Goal: Task Accomplishment & Management: Complete application form

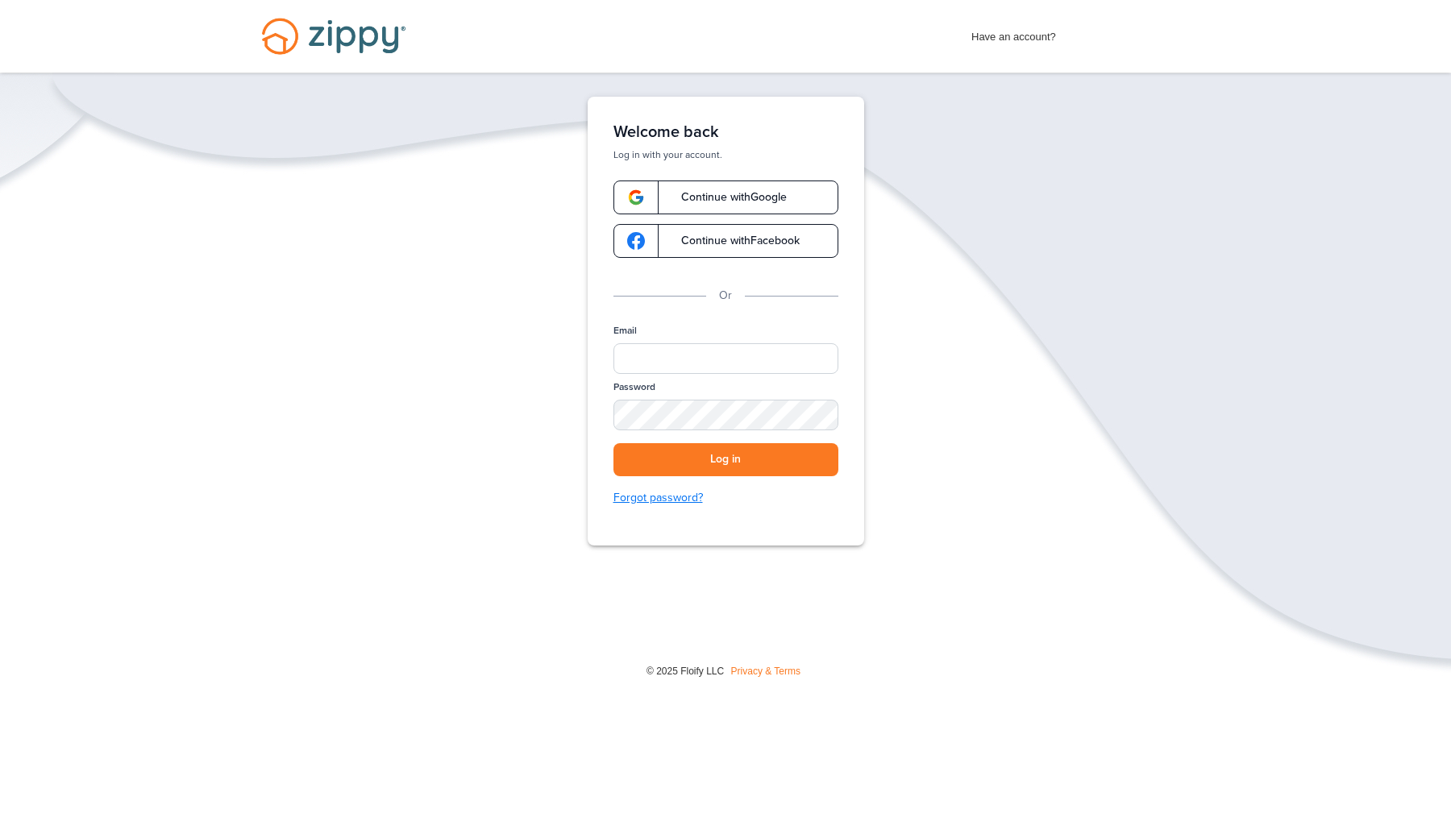
click at [667, 497] on link "Forgot password?" at bounding box center [725, 498] width 225 height 18
type input "**********"
click at [725, 459] on button "Log in" at bounding box center [725, 459] width 225 height 33
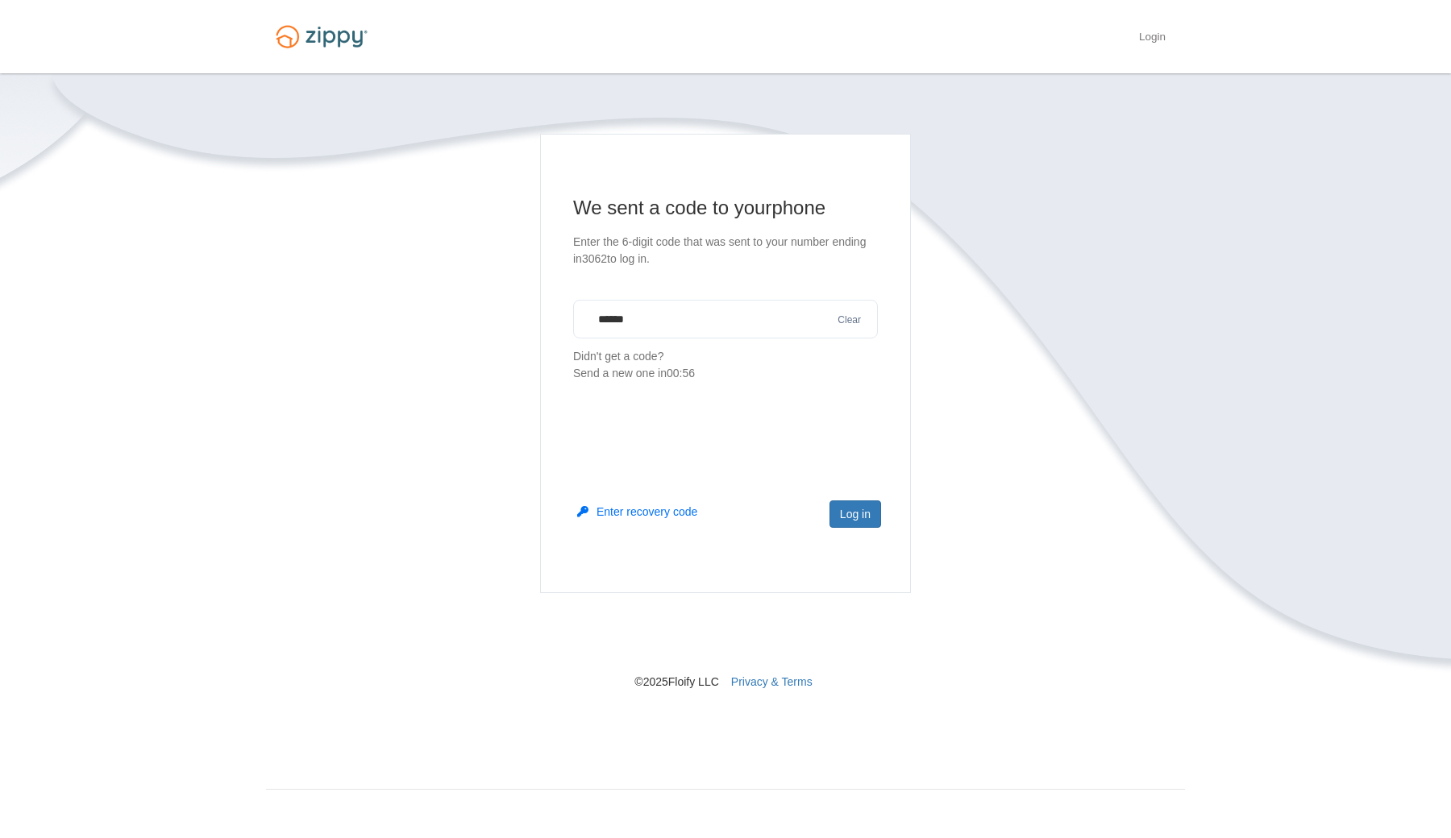
type input "******"
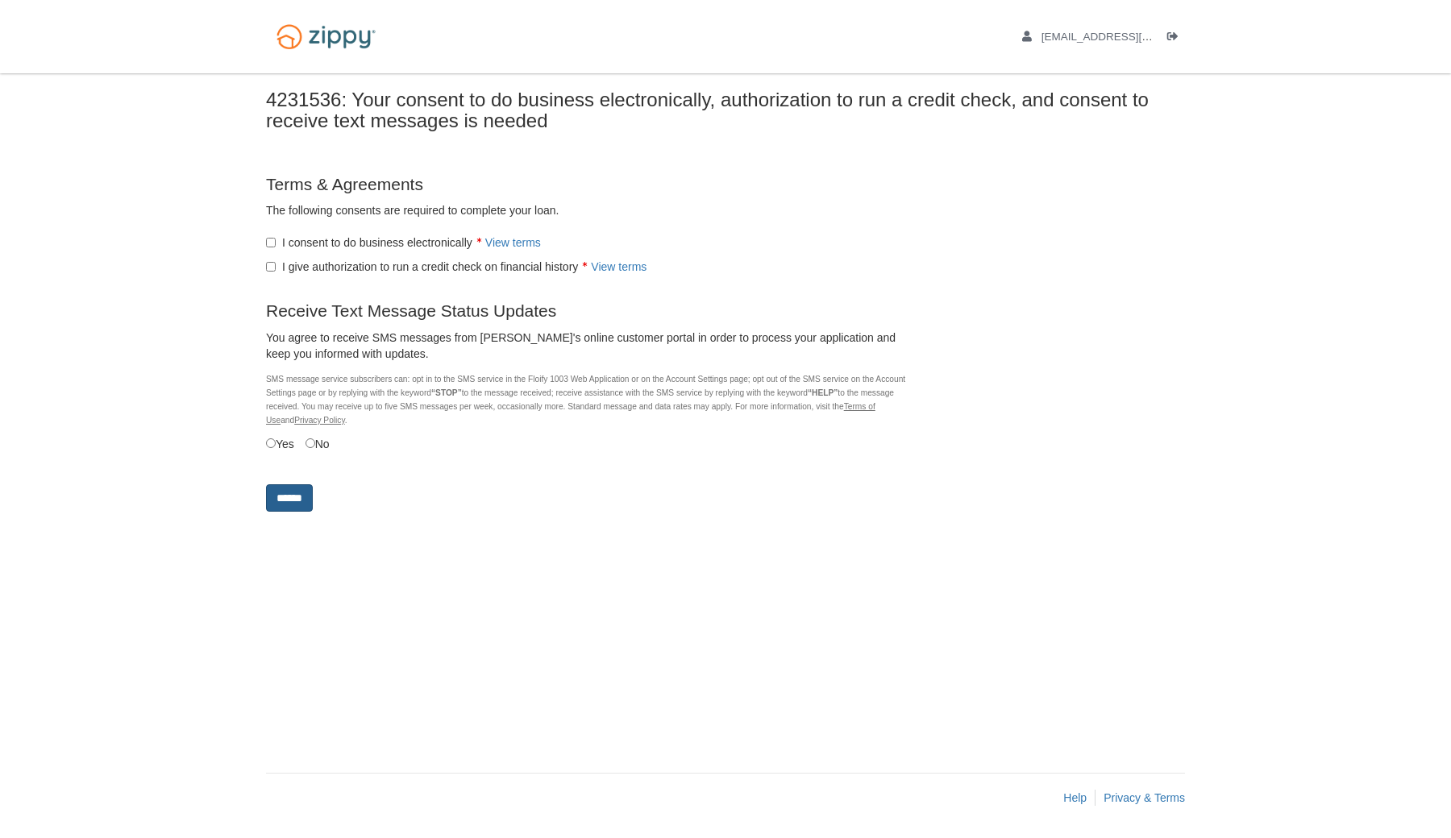
click at [296, 496] on input "******" at bounding box center [289, 497] width 47 height 27
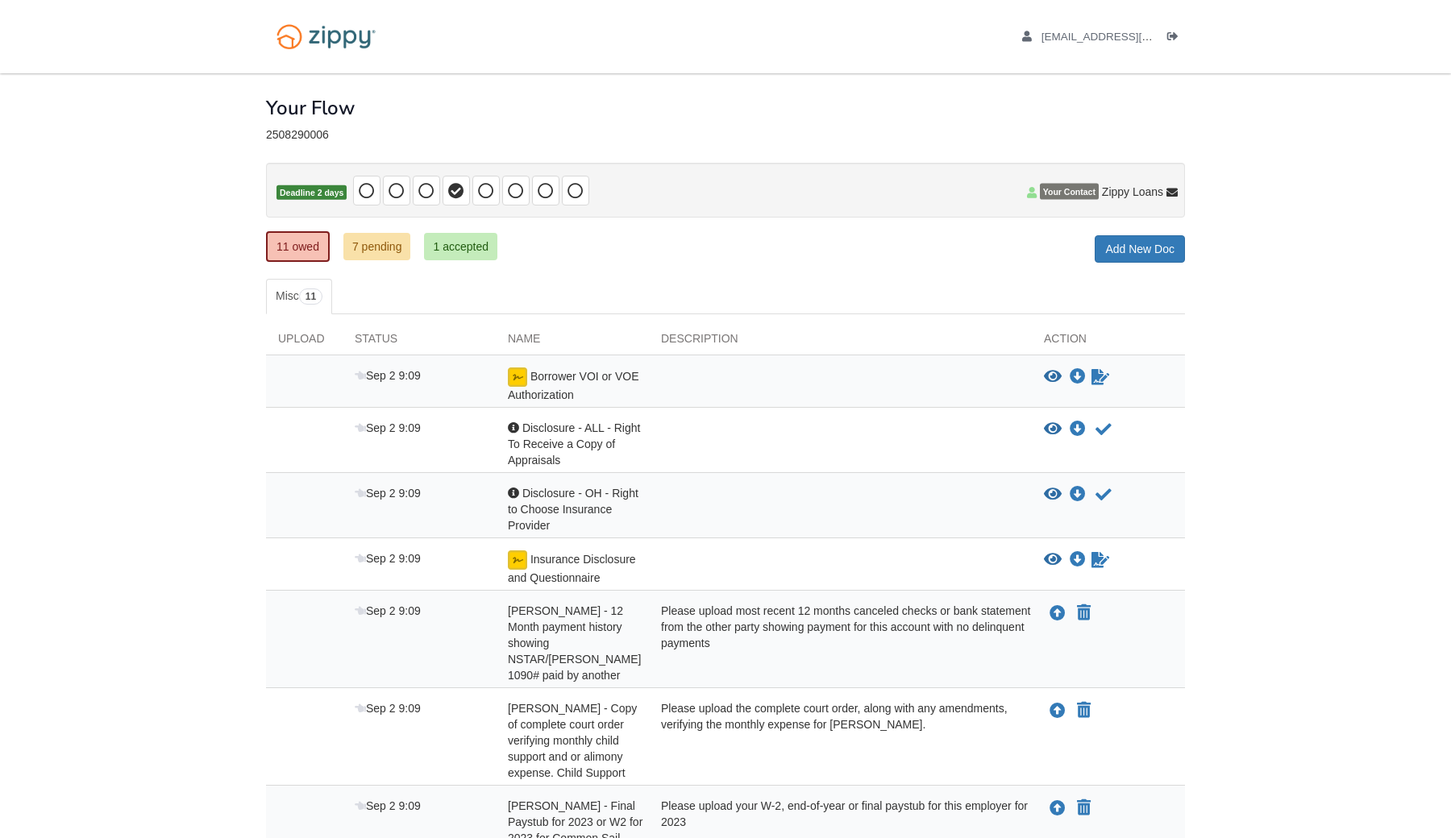
click at [379, 247] on link "7 pending" at bounding box center [377, 246] width 68 height 27
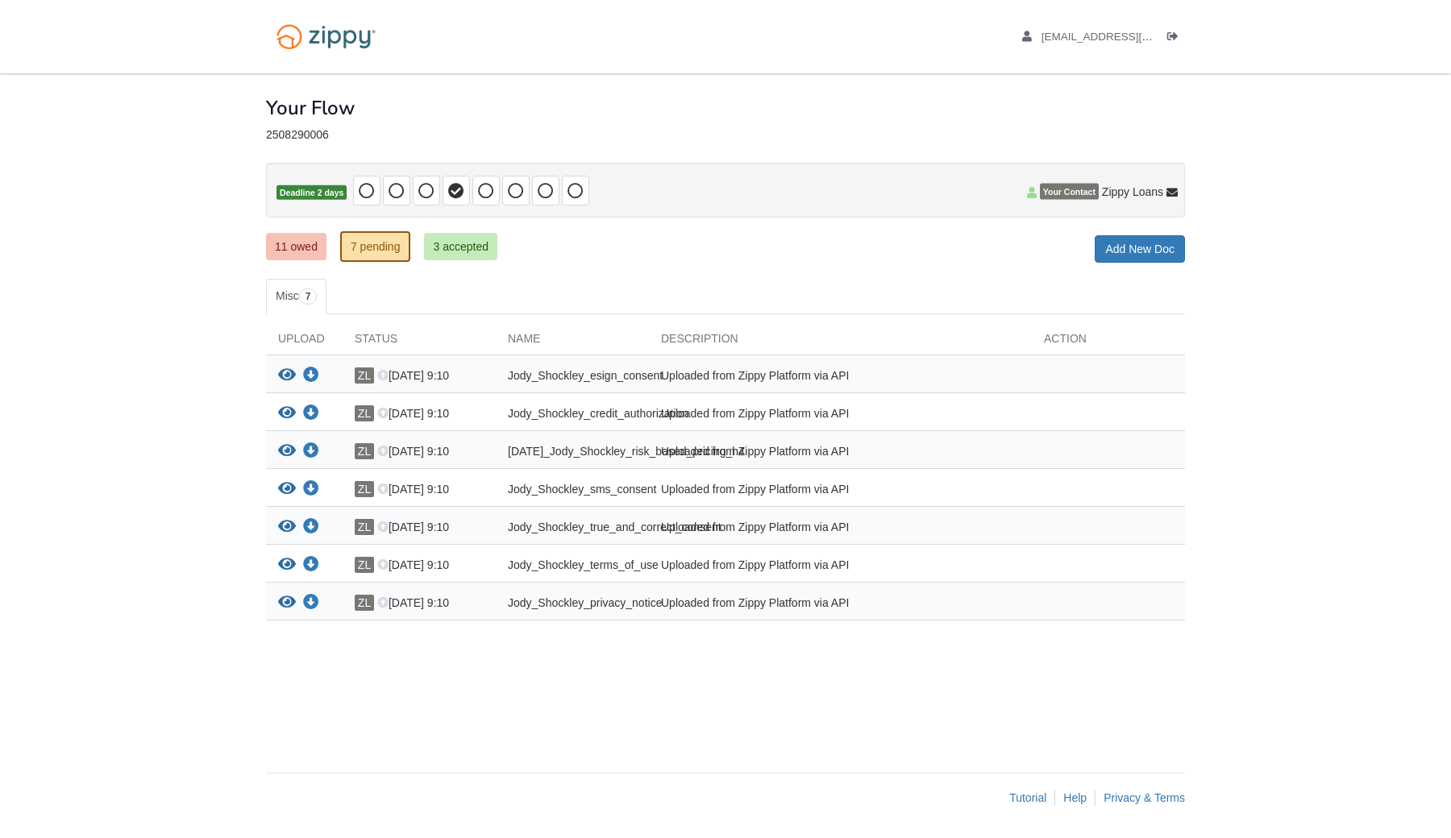
click at [299, 243] on link "11 owed" at bounding box center [296, 246] width 60 height 27
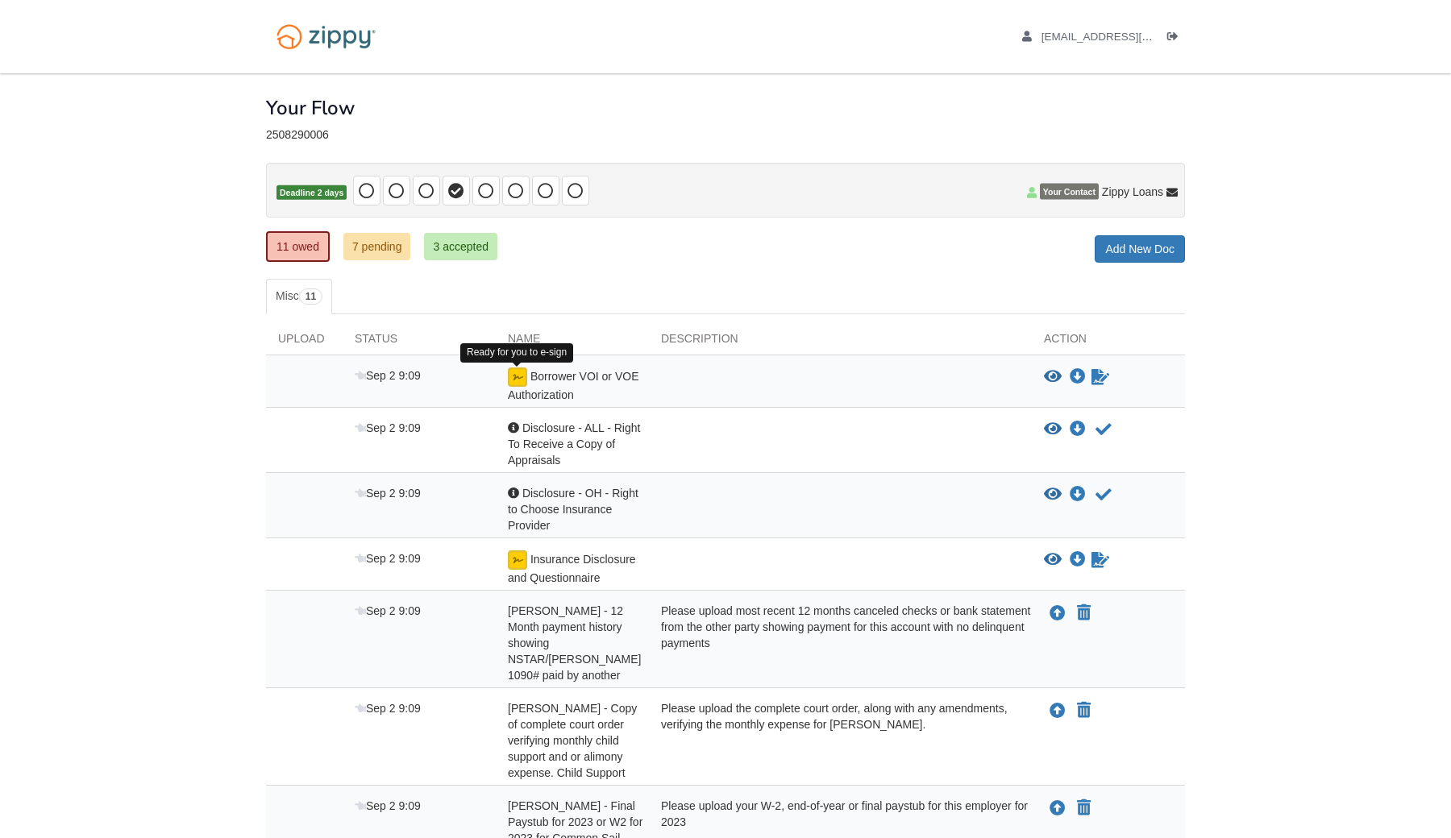
click at [518, 376] on img at bounding box center [517, 377] width 19 height 19
click at [1053, 374] on icon "View Borrower VOI or VOE Authorization" at bounding box center [1053, 377] width 18 height 16
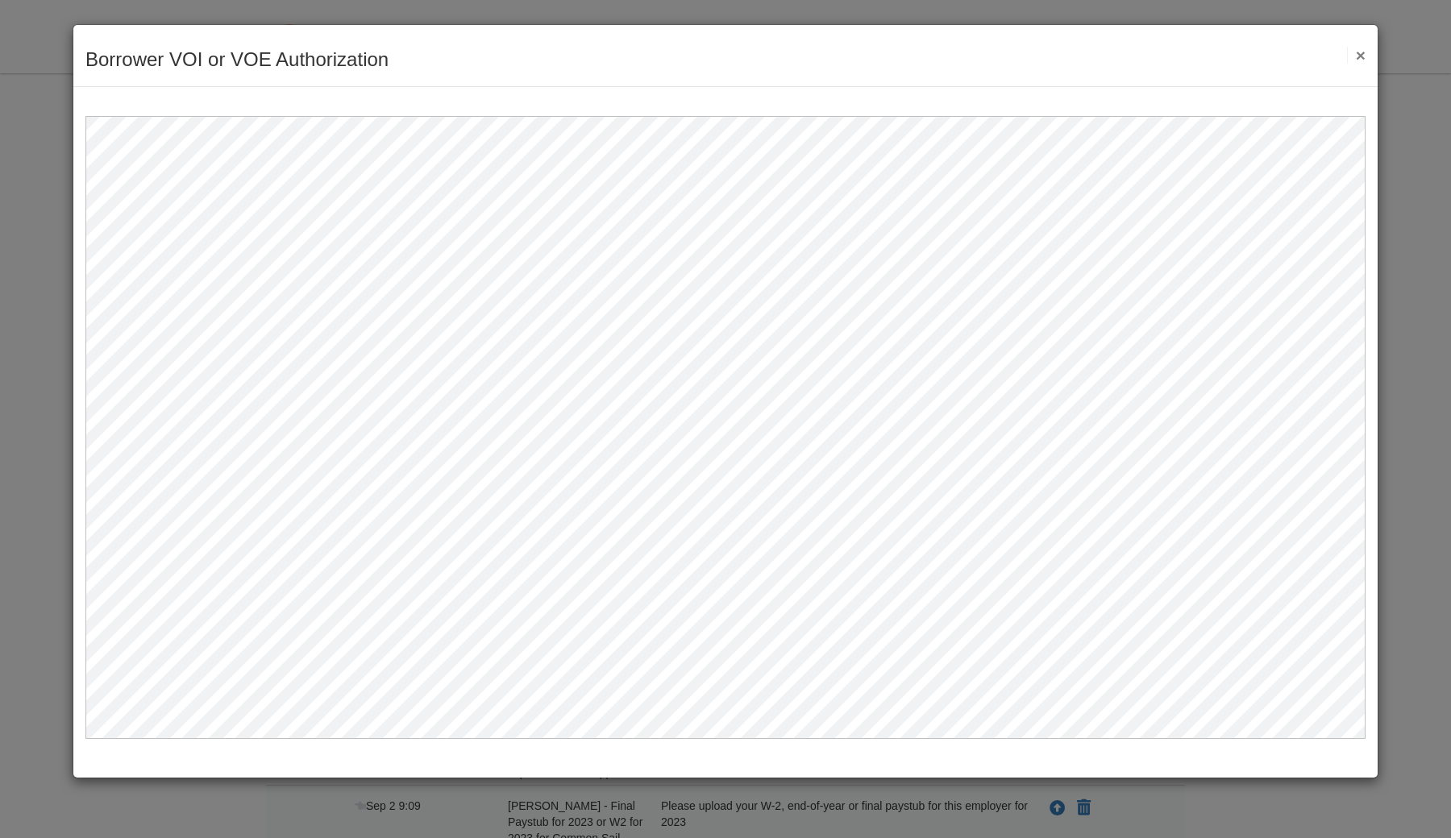
click at [1357, 58] on button "×" at bounding box center [1356, 55] width 19 height 17
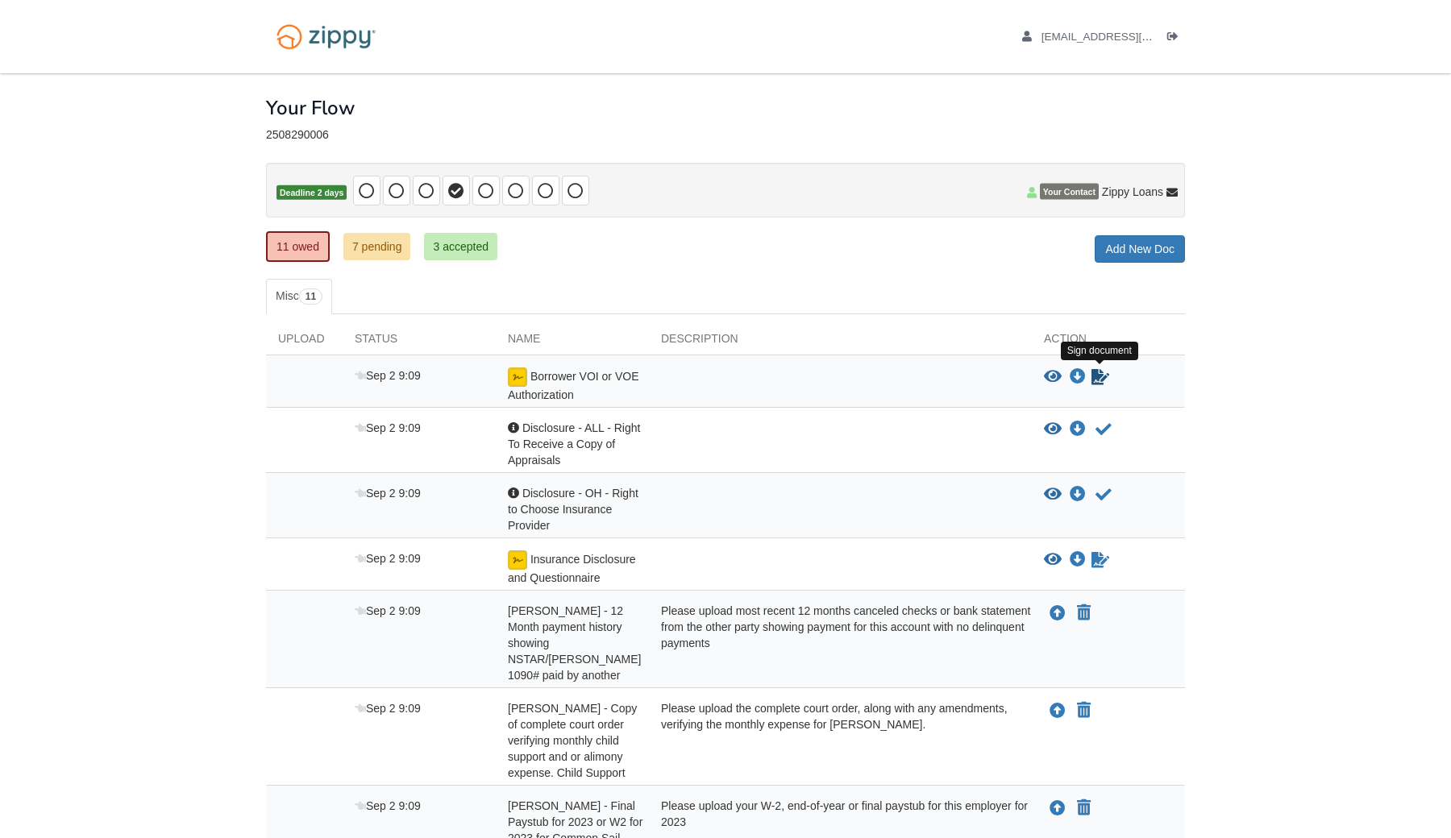
click at [1097, 378] on icon "Sign Form" at bounding box center [1100, 377] width 18 height 16
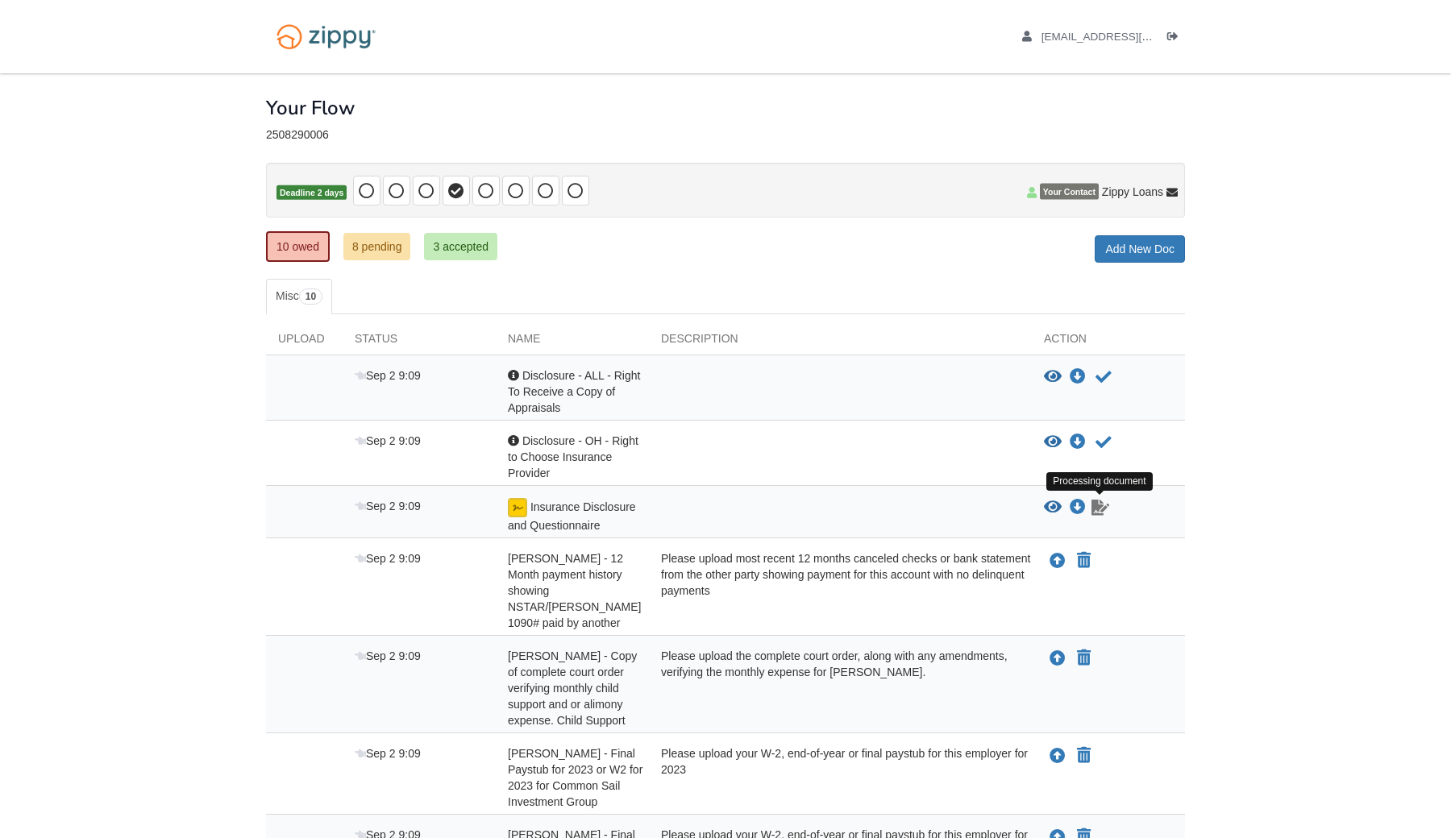
click at [1095, 506] on icon "Waiting for your co-borrower to e-sign" at bounding box center [1100, 508] width 18 height 16
click at [1054, 508] on icon "View Insurance Disclosure and Questionnaire" at bounding box center [1053, 508] width 18 height 16
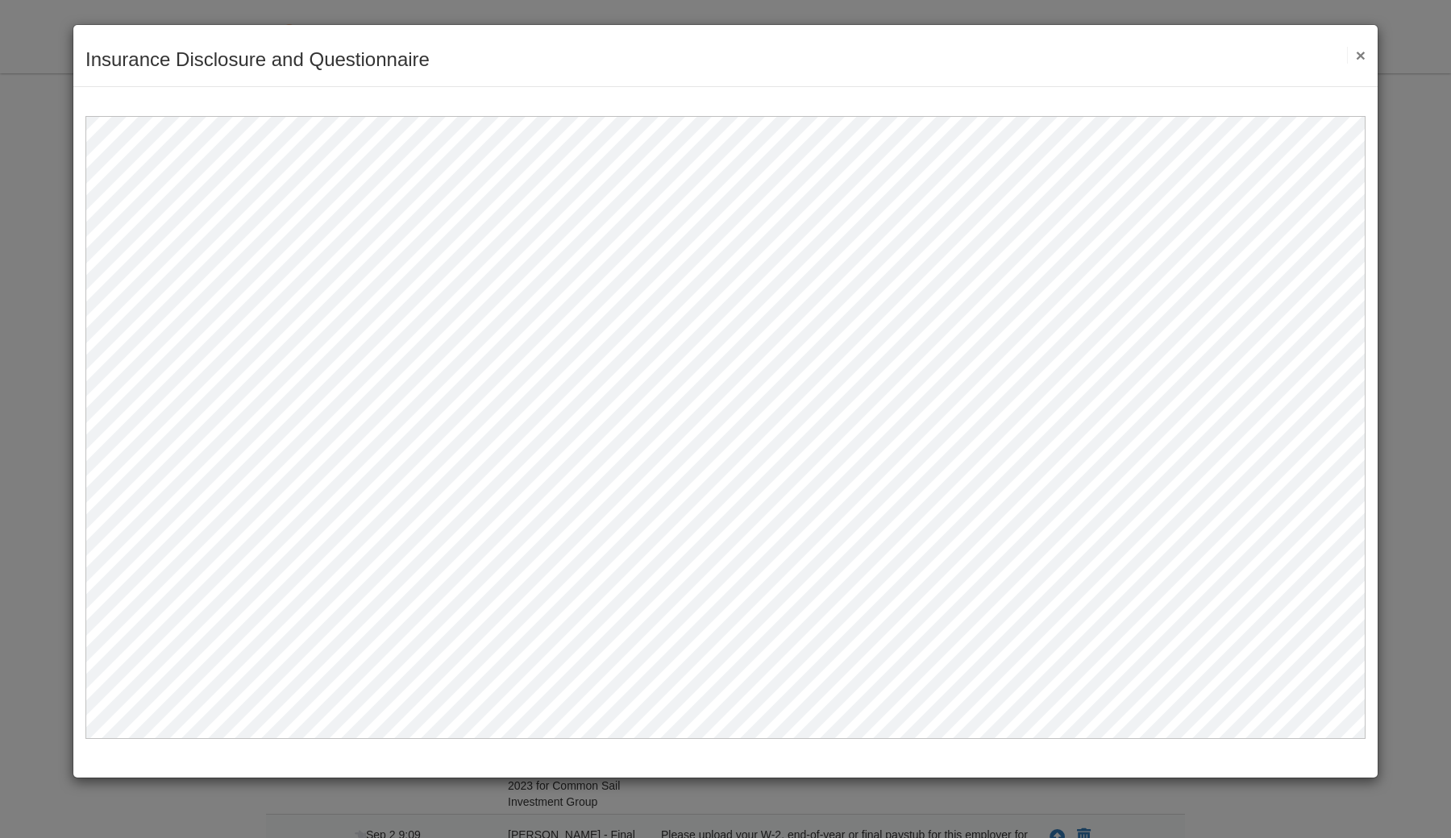
click at [1361, 60] on button "×" at bounding box center [1356, 55] width 19 height 17
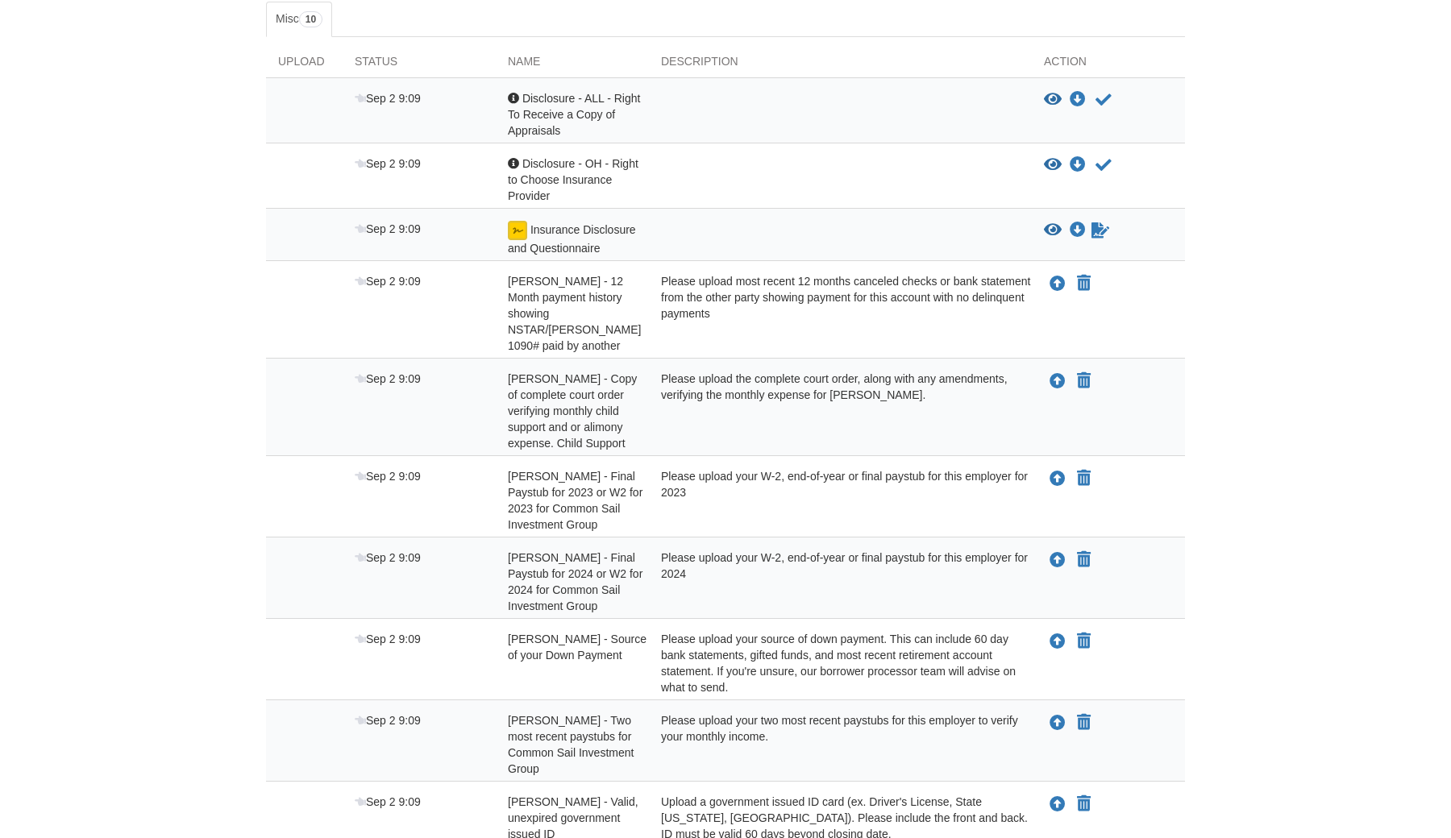
scroll to position [284, 0]
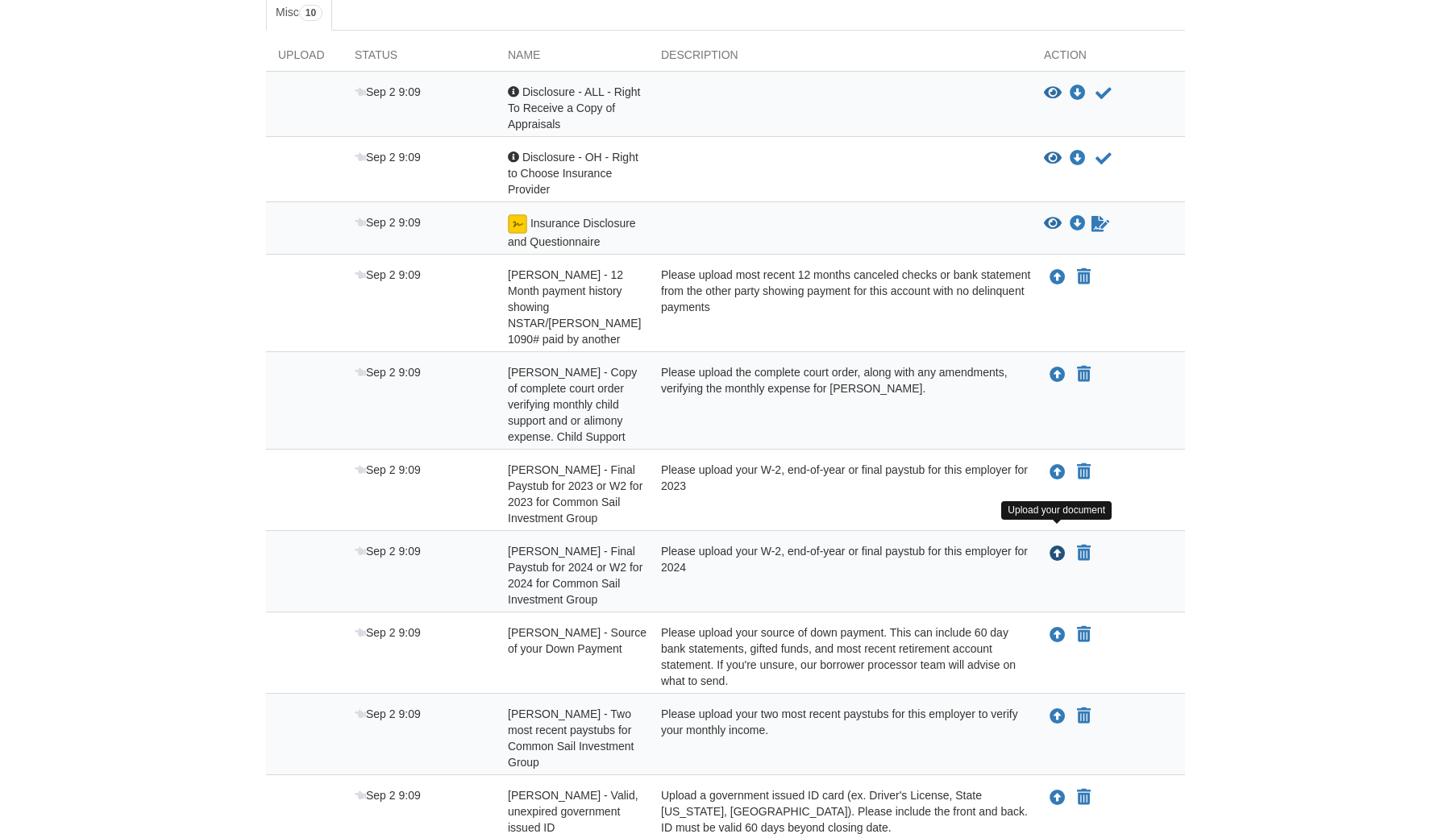
click at [1056, 547] on icon "Upload Jody Shockley - Final Paystub for 2024 or W2 for 2024 for Common Sail In…" at bounding box center [1057, 555] width 16 height 16
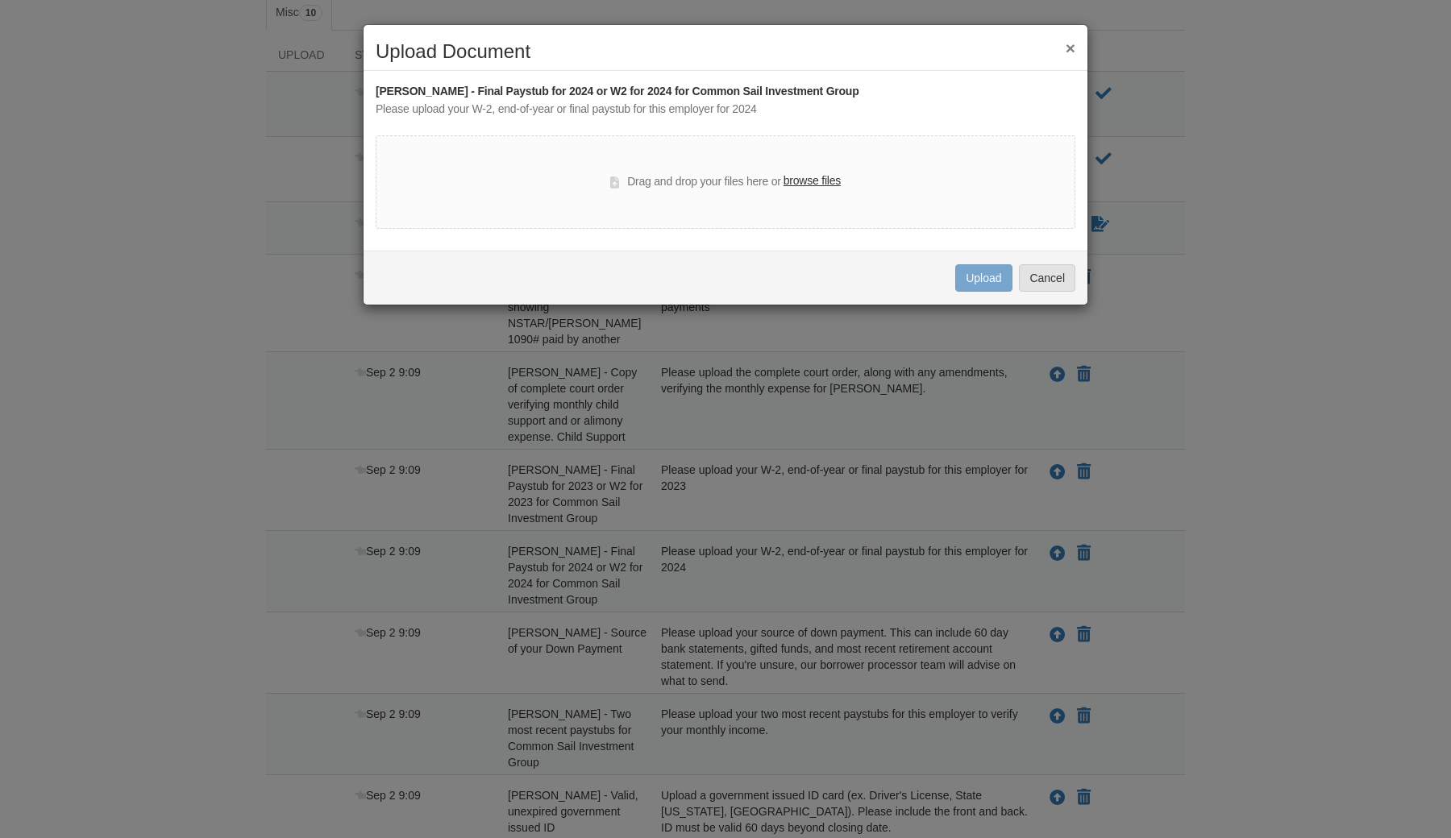
click at [837, 177] on label "browse files" at bounding box center [811, 181] width 57 height 18
click at [0, 0] on input "browse files" at bounding box center [0, 0] width 0 height 0
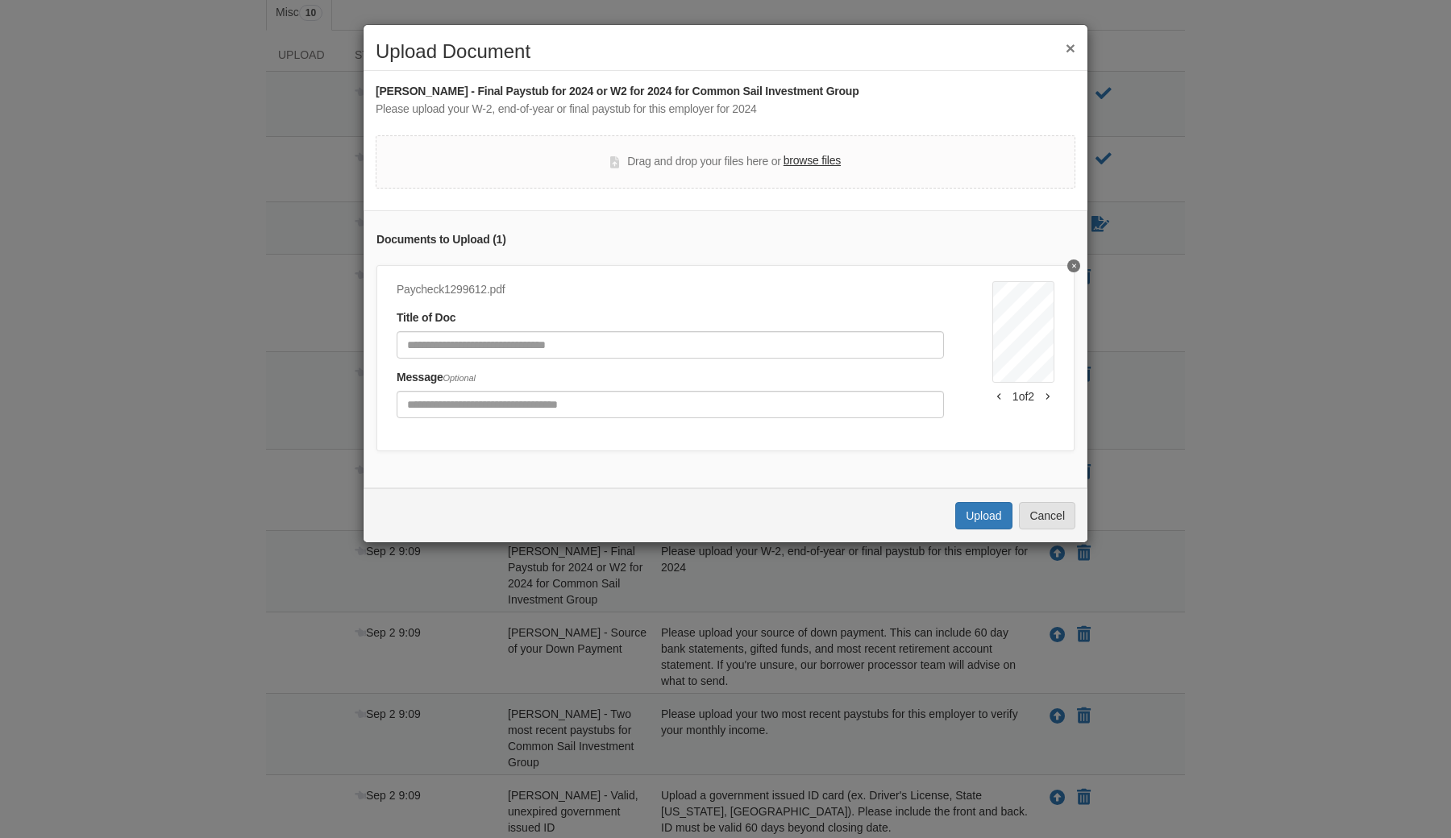
click at [1074, 265] on icon "Delete undefined" at bounding box center [1074, 266] width 4 height 6
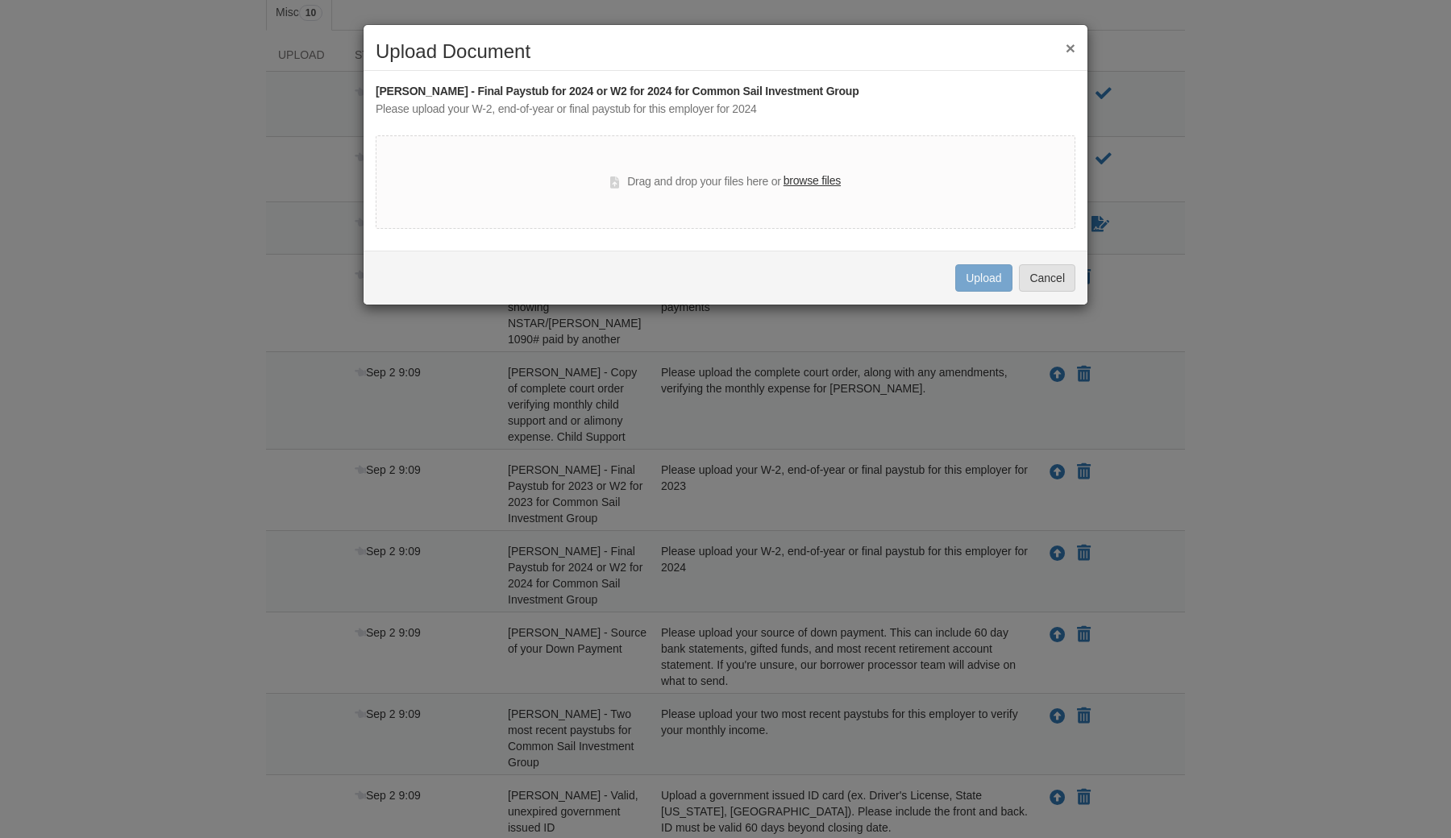
click at [817, 176] on label "browse files" at bounding box center [811, 181] width 57 height 18
click at [0, 0] on input "browse files" at bounding box center [0, 0] width 0 height 0
click at [831, 179] on label "browse files" at bounding box center [811, 181] width 57 height 18
click at [0, 0] on input "browse files" at bounding box center [0, 0] width 0 height 0
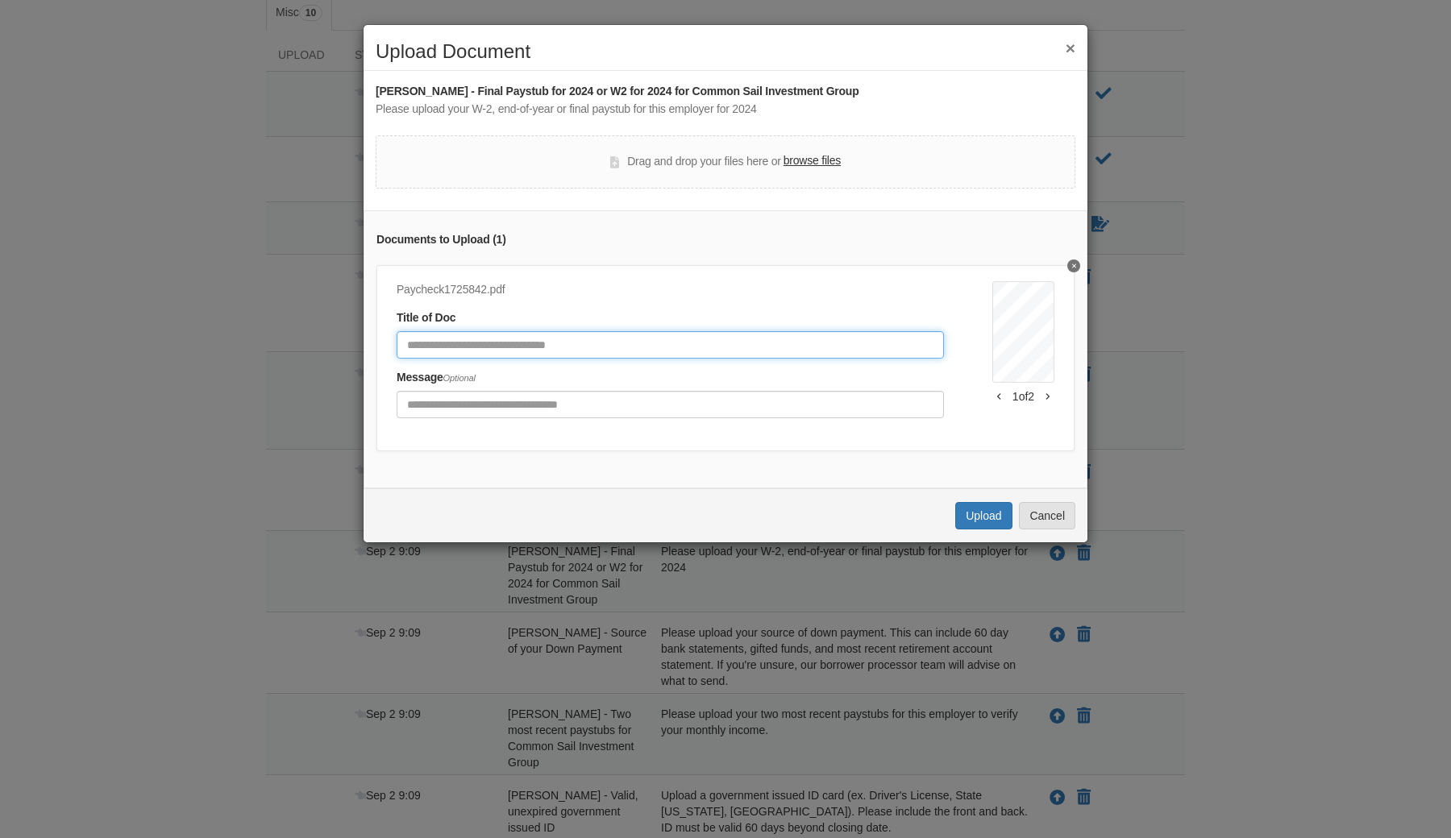
click at [735, 343] on input "Document Title" at bounding box center [670, 344] width 547 height 27
type input "**********"
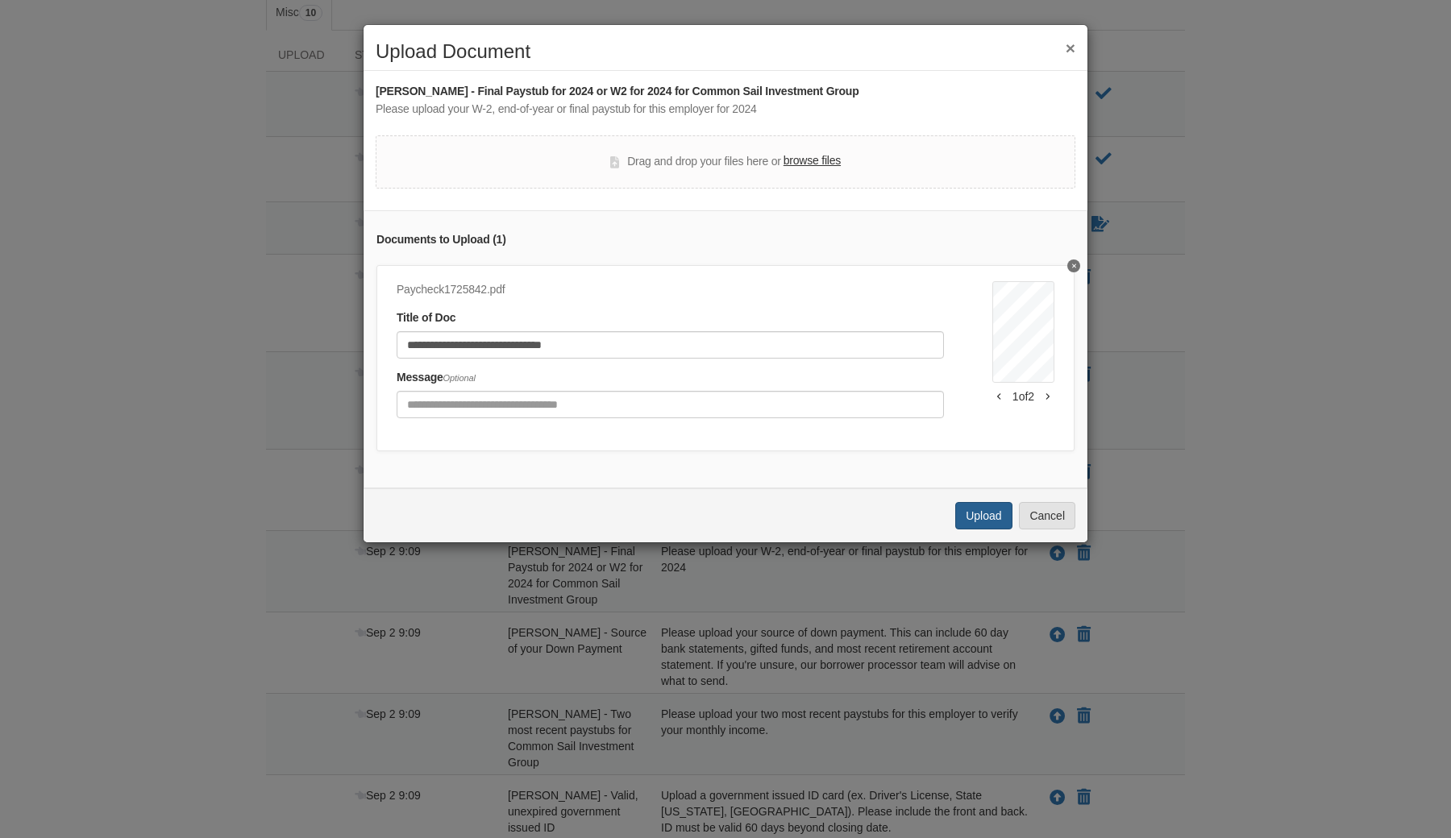
click at [979, 509] on button "Upload" at bounding box center [983, 515] width 56 height 27
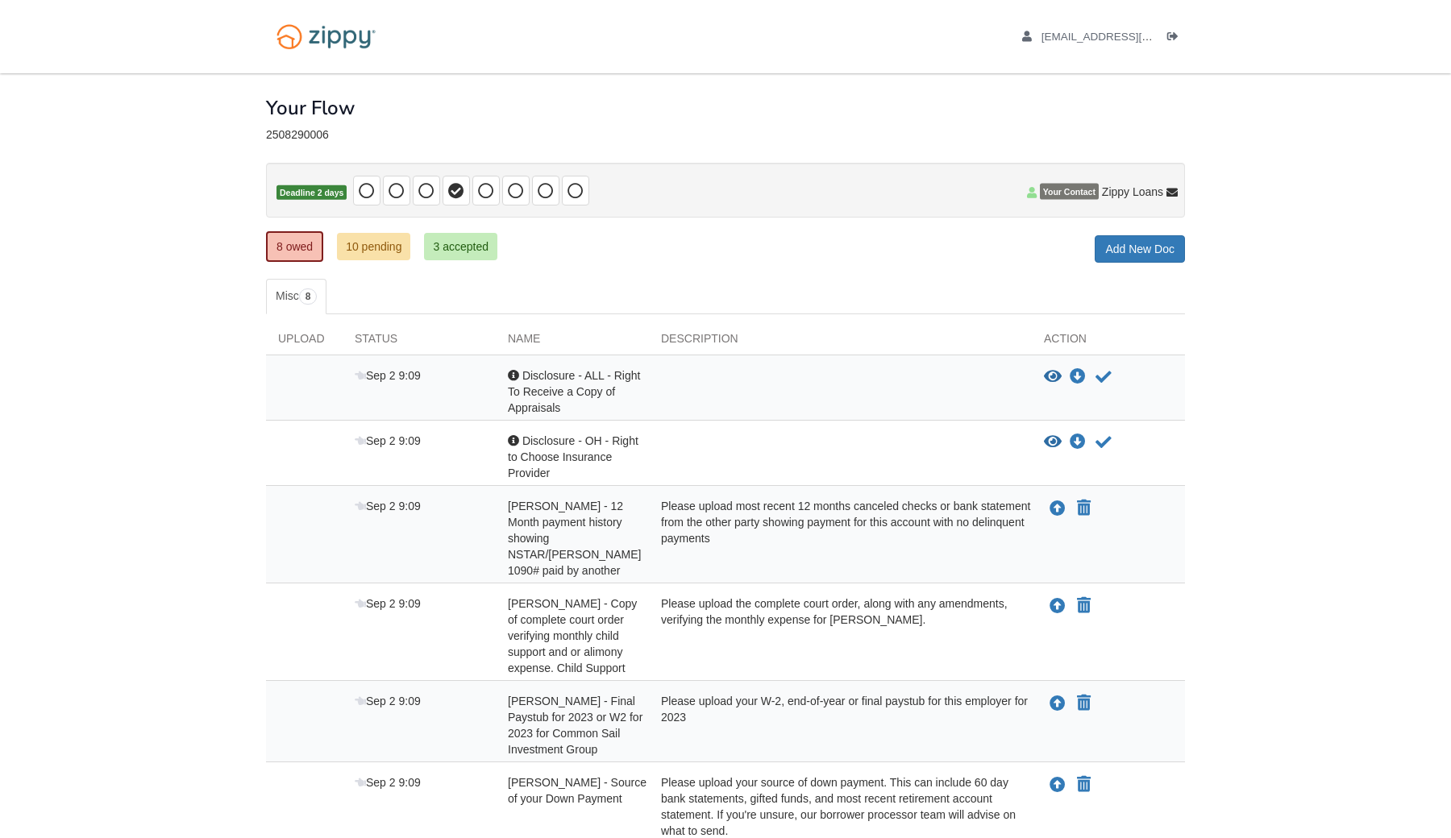
scroll to position [265, 0]
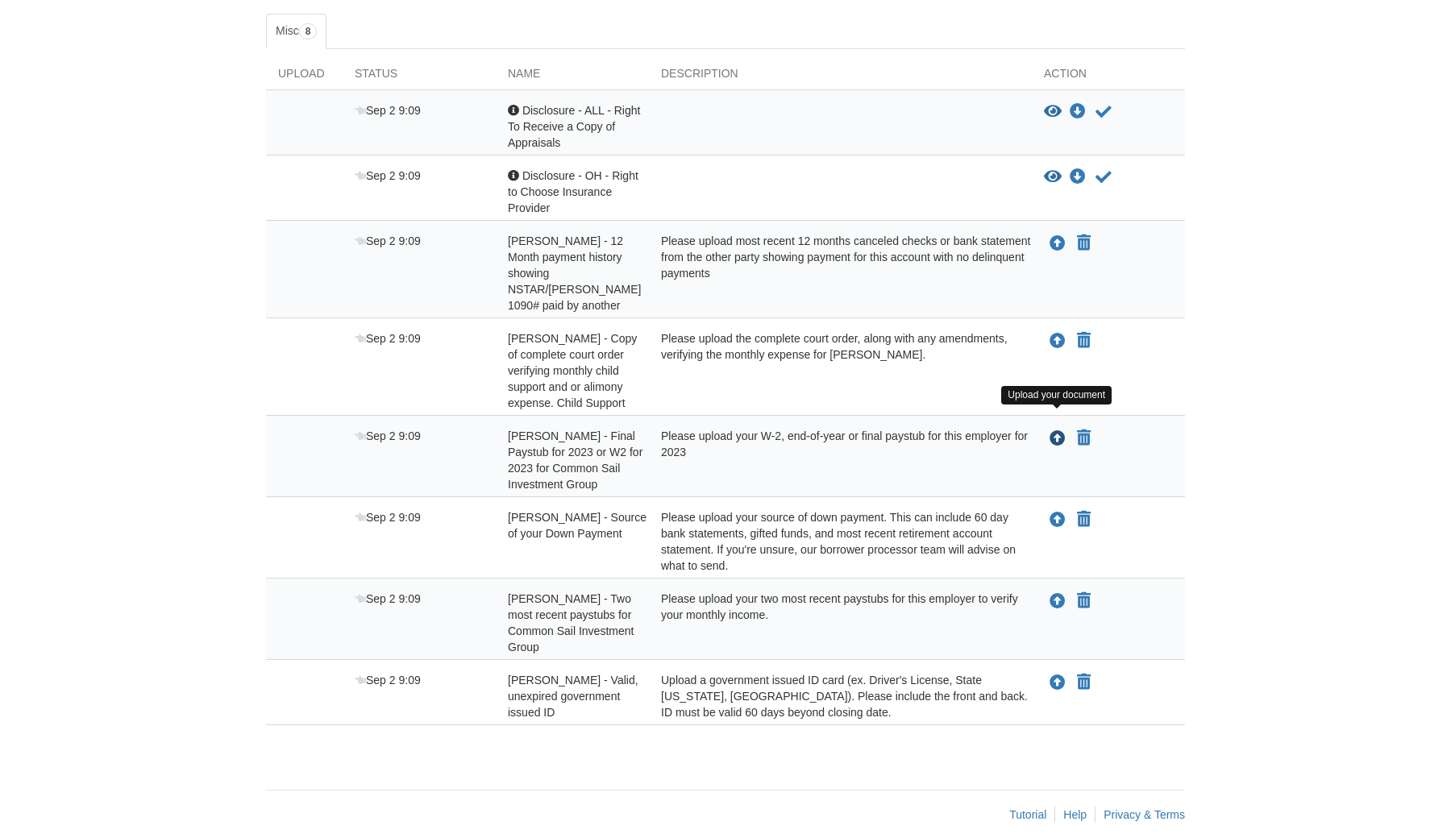
click at [1058, 431] on icon "Upload Jody Shockley - Final Paystub for 2023 or W2 for 2023 for Common Sail In…" at bounding box center [1057, 439] width 16 height 16
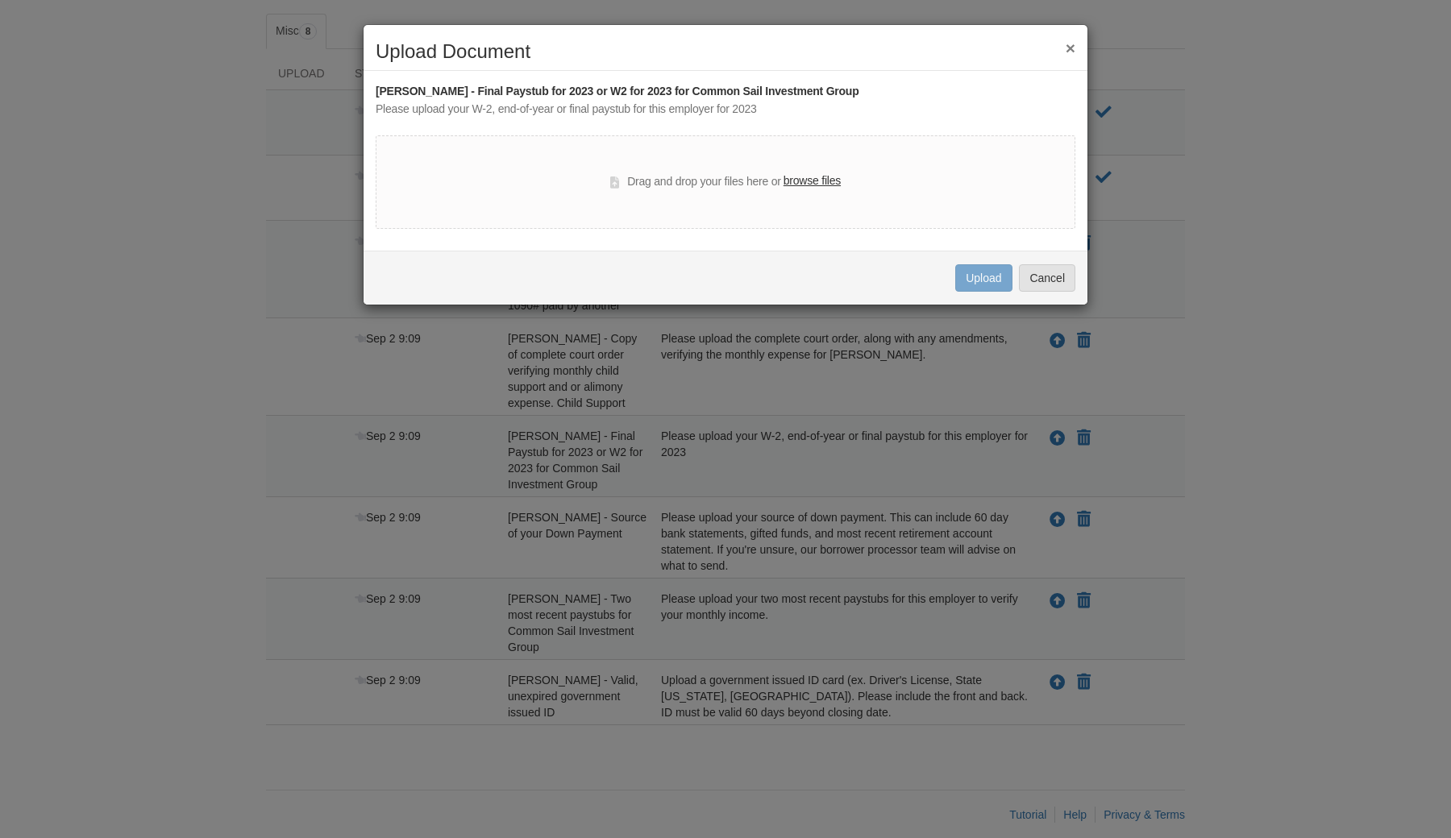
click at [819, 180] on label "browse files" at bounding box center [811, 181] width 57 height 18
click at [0, 0] on input "browse files" at bounding box center [0, 0] width 0 height 0
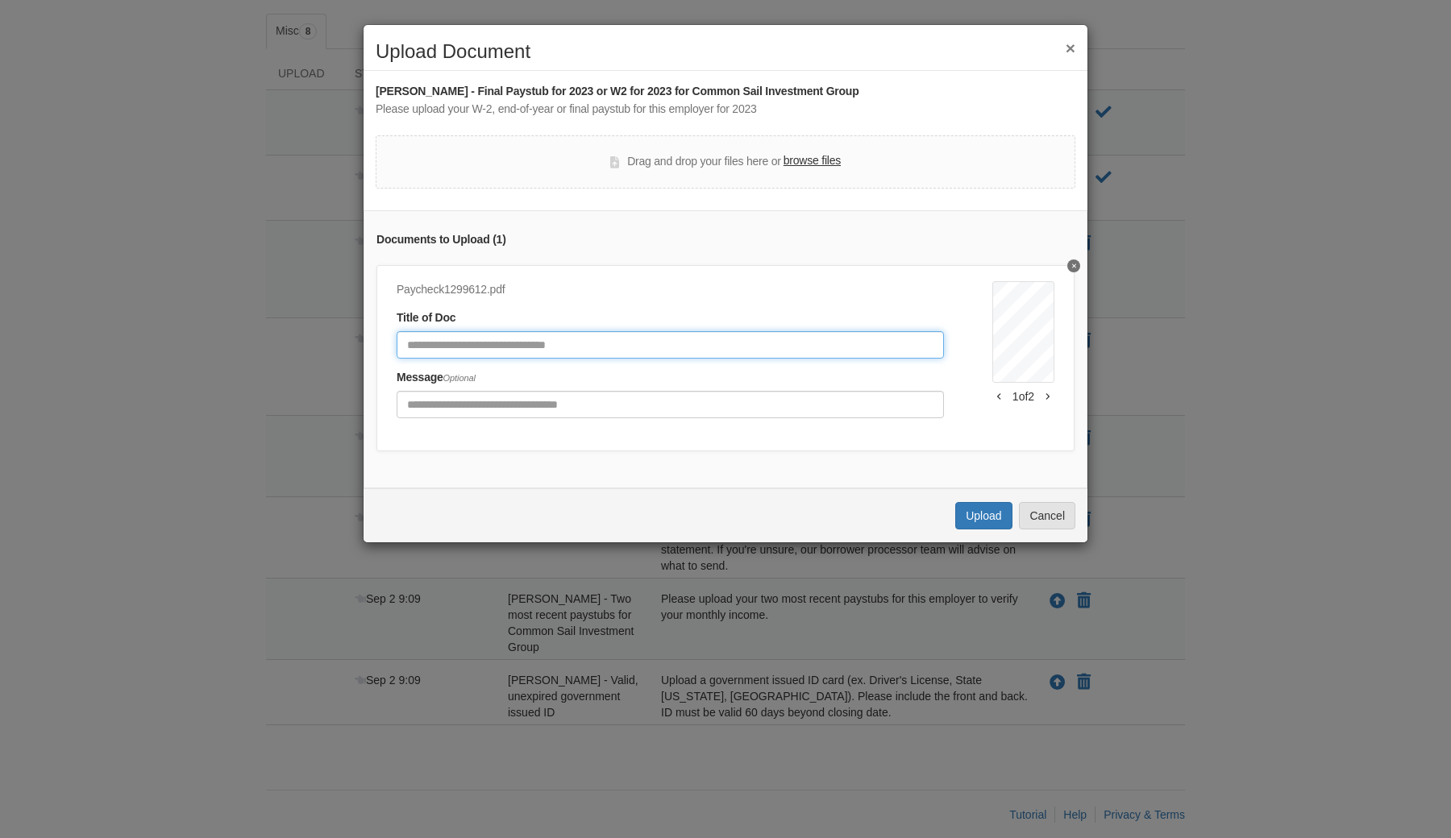
click at [656, 343] on input "Document Title" at bounding box center [670, 344] width 547 height 27
type input "**********"
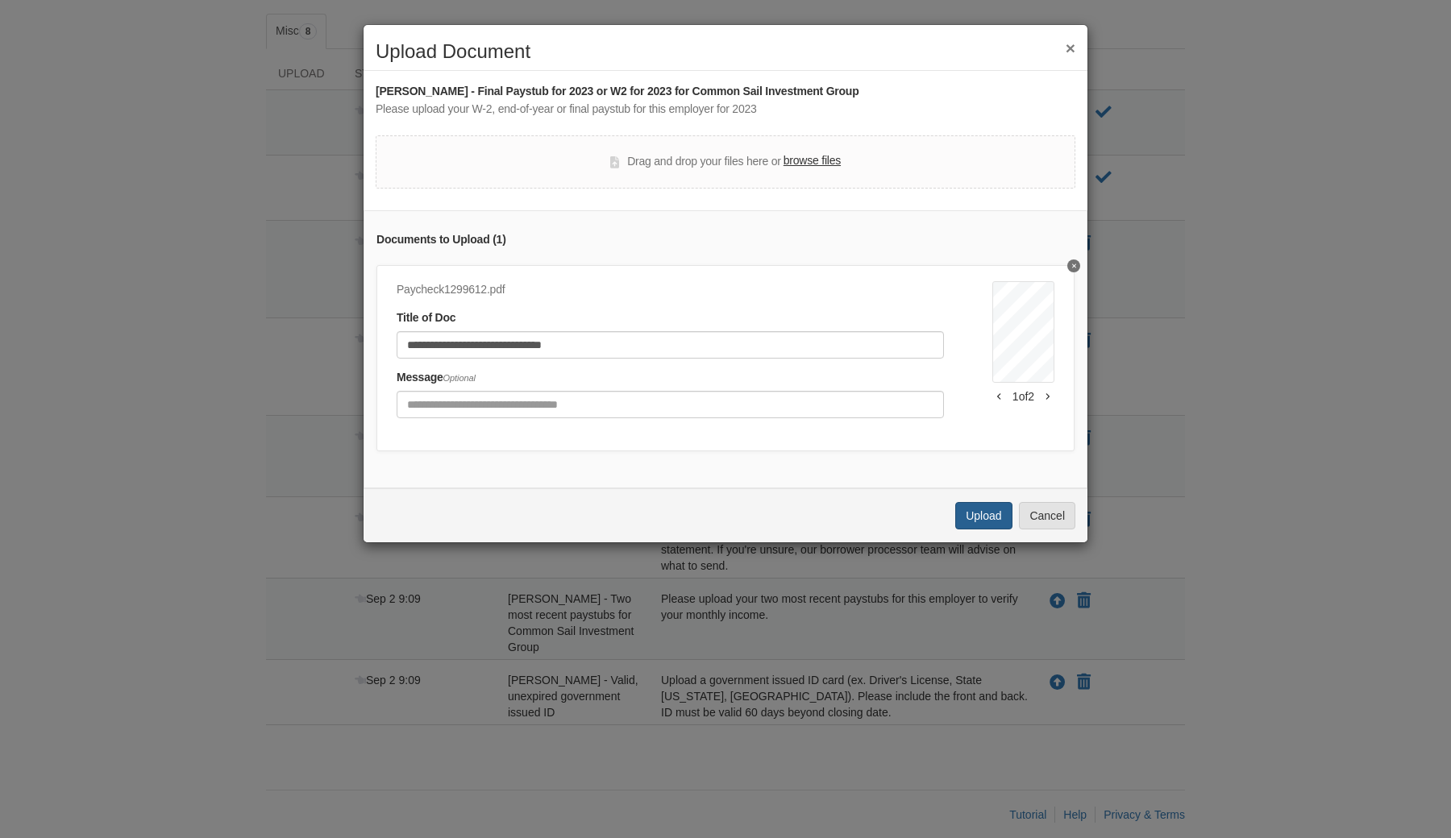
click at [978, 507] on button "Upload" at bounding box center [983, 515] width 56 height 27
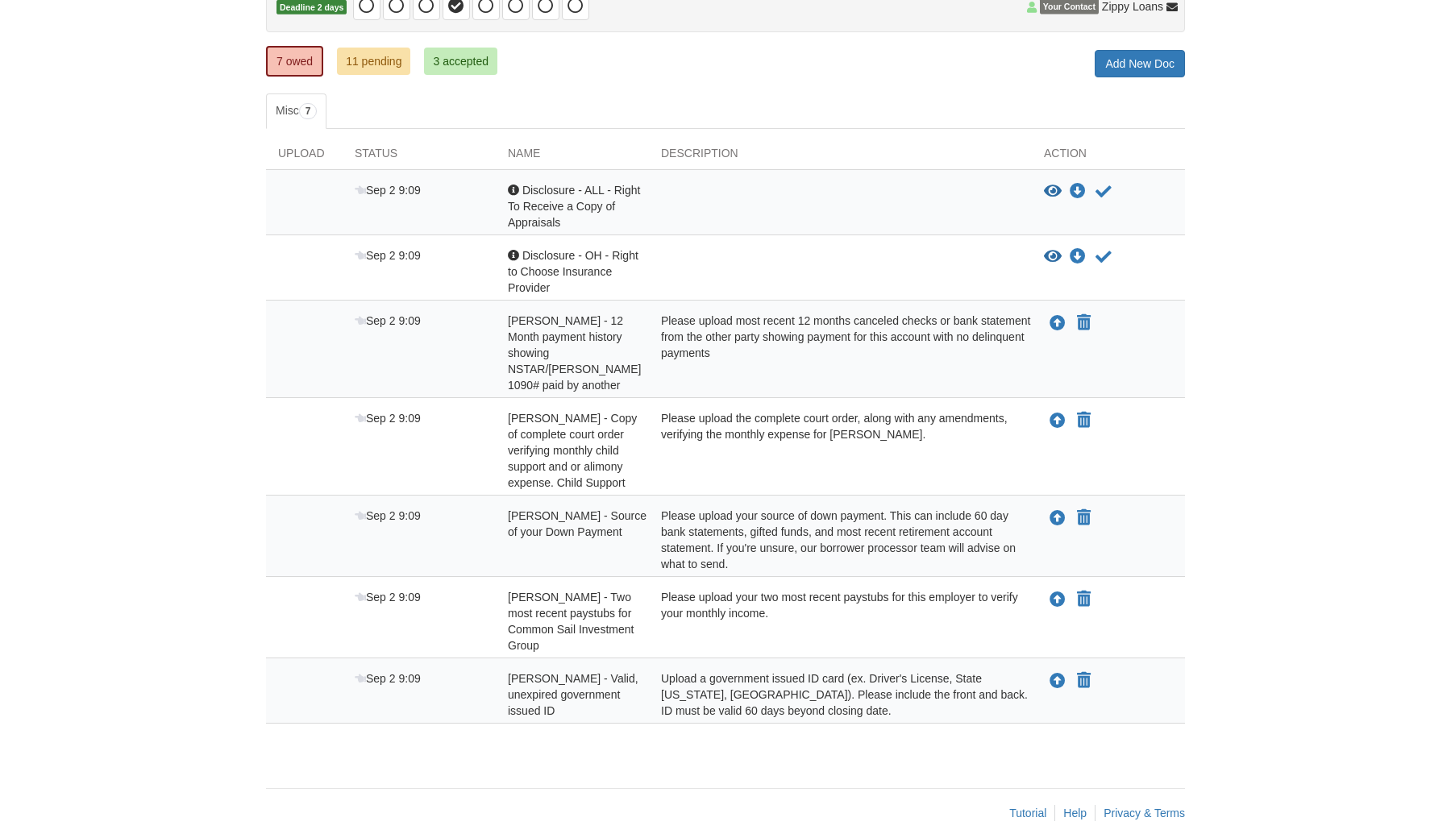
scroll to position [184, 0]
click at [1058, 594] on icon "Upload Jody Shockley - Two most recent paystubs for Common Sail Investment Group" at bounding box center [1057, 602] width 16 height 16
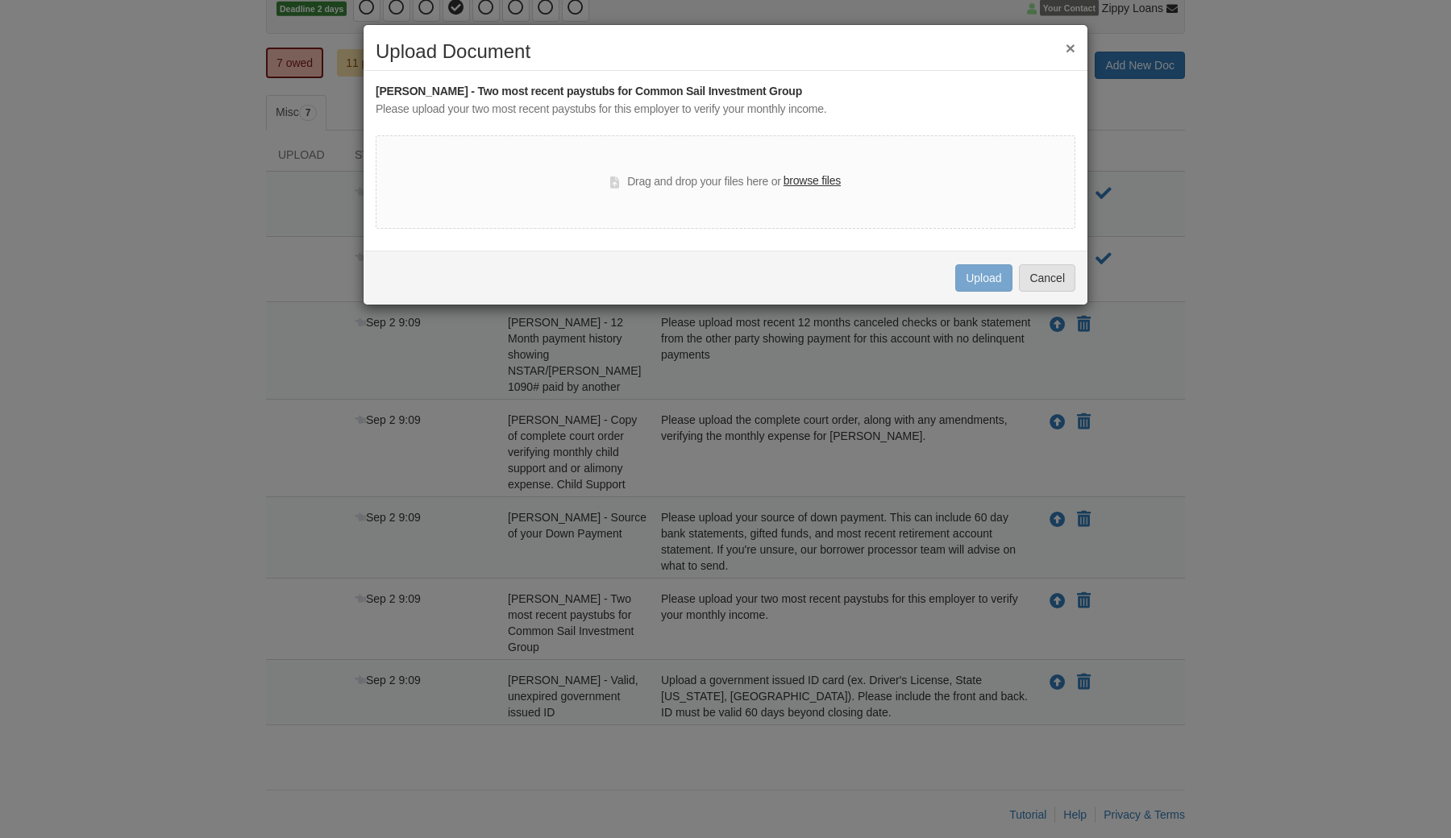
click at [801, 178] on label "browse files" at bounding box center [811, 181] width 57 height 18
click at [0, 0] on input "browse files" at bounding box center [0, 0] width 0 height 0
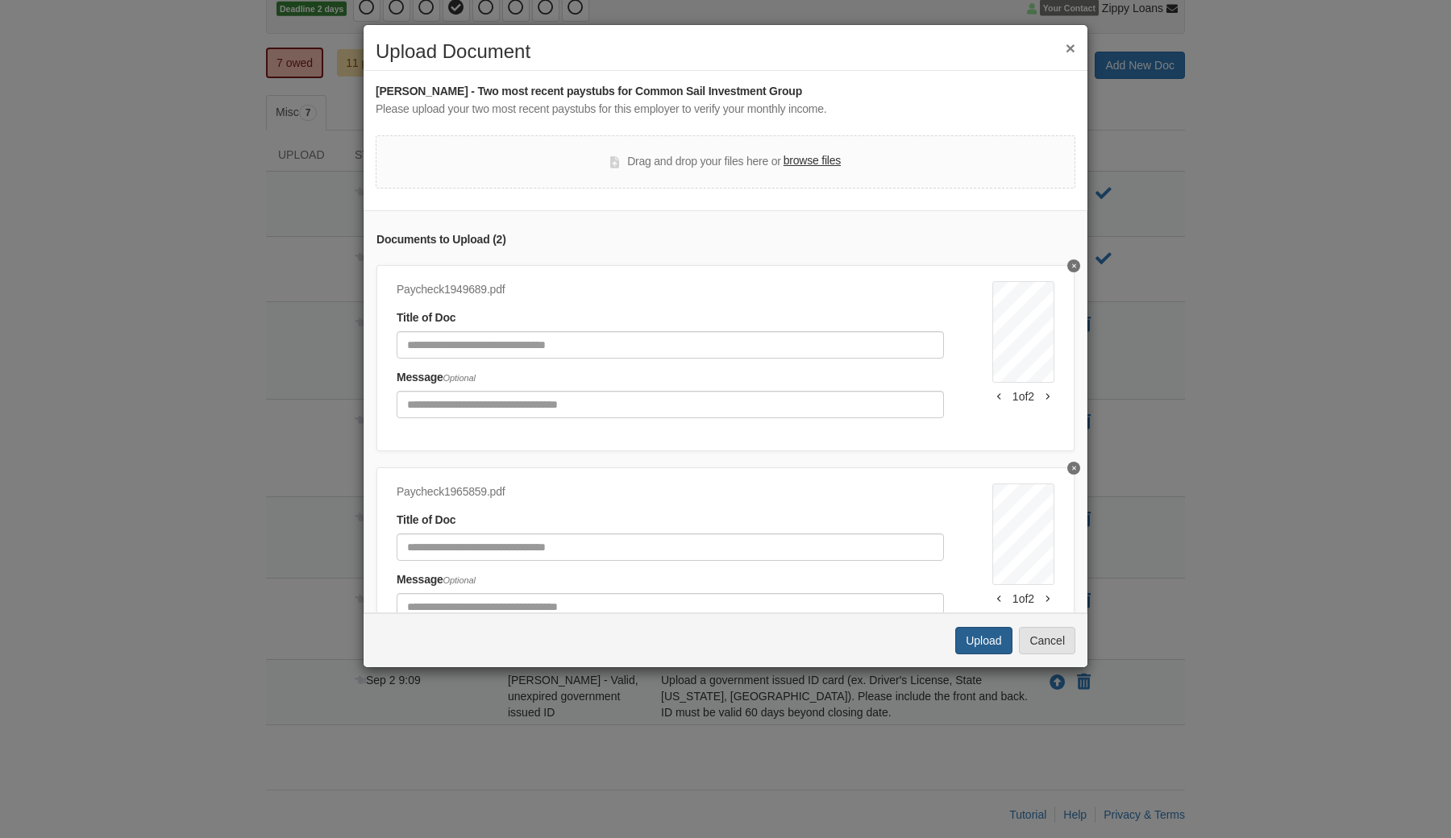
click at [987, 635] on button "Upload" at bounding box center [983, 640] width 56 height 27
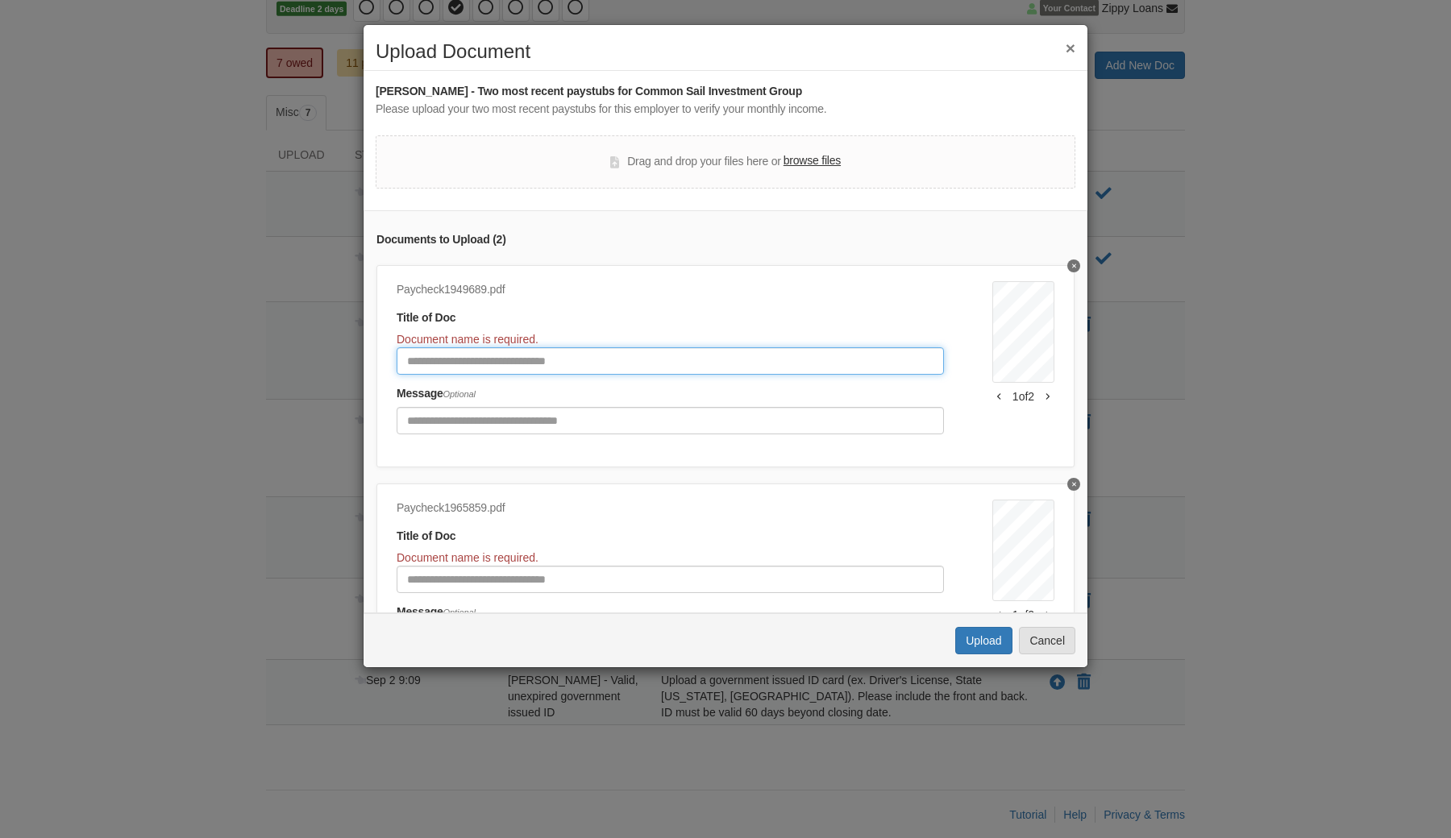
click at [603, 357] on input "Document Title" at bounding box center [670, 360] width 547 height 27
click at [607, 360] on input "Document Title" at bounding box center [670, 360] width 547 height 27
click at [519, 569] on input "Document Title" at bounding box center [670, 579] width 547 height 27
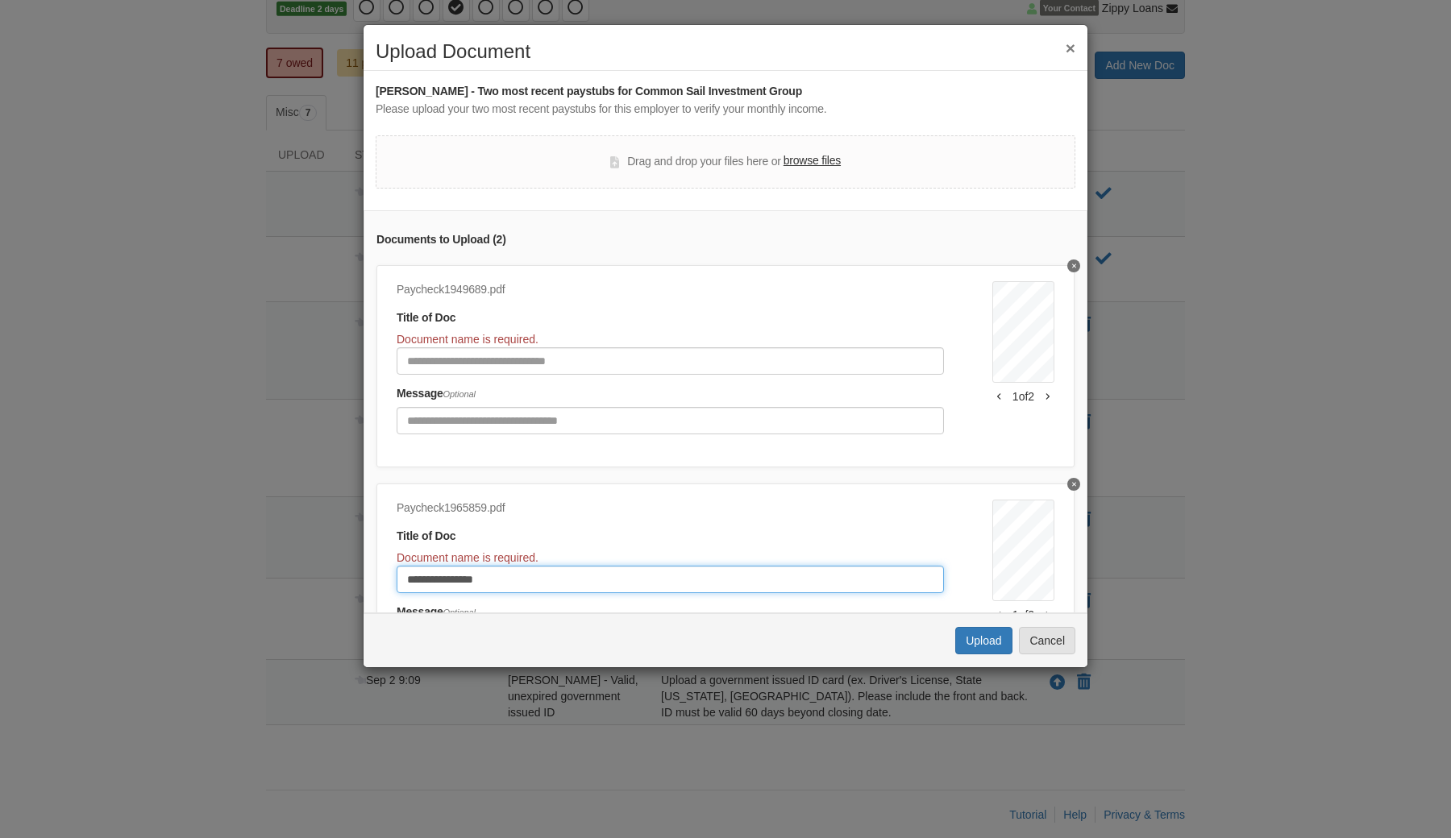
type input "**********"
click at [493, 357] on input "Document Title" at bounding box center [670, 360] width 547 height 27
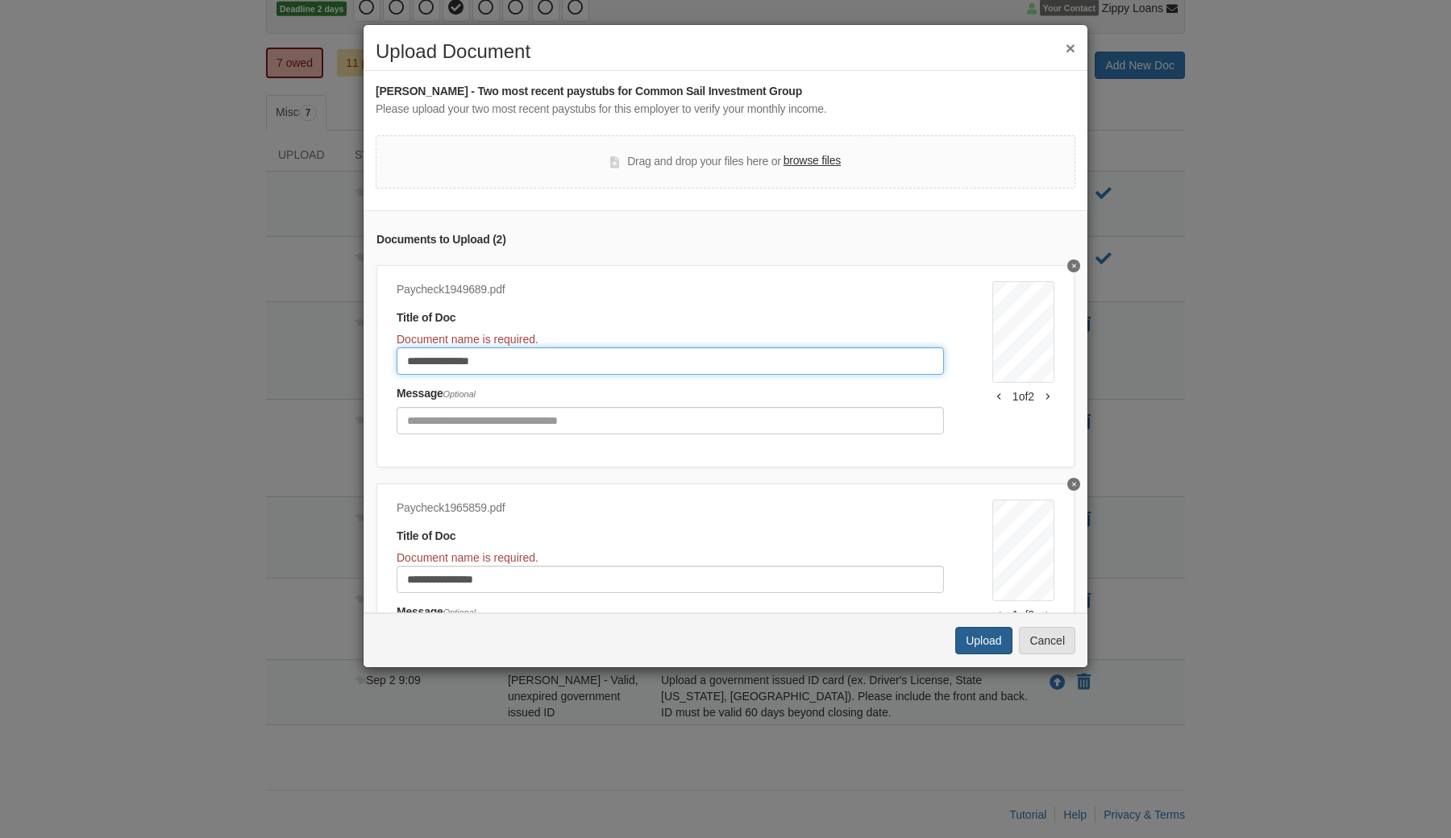
type input "**********"
click at [987, 637] on button "Upload" at bounding box center [983, 640] width 56 height 27
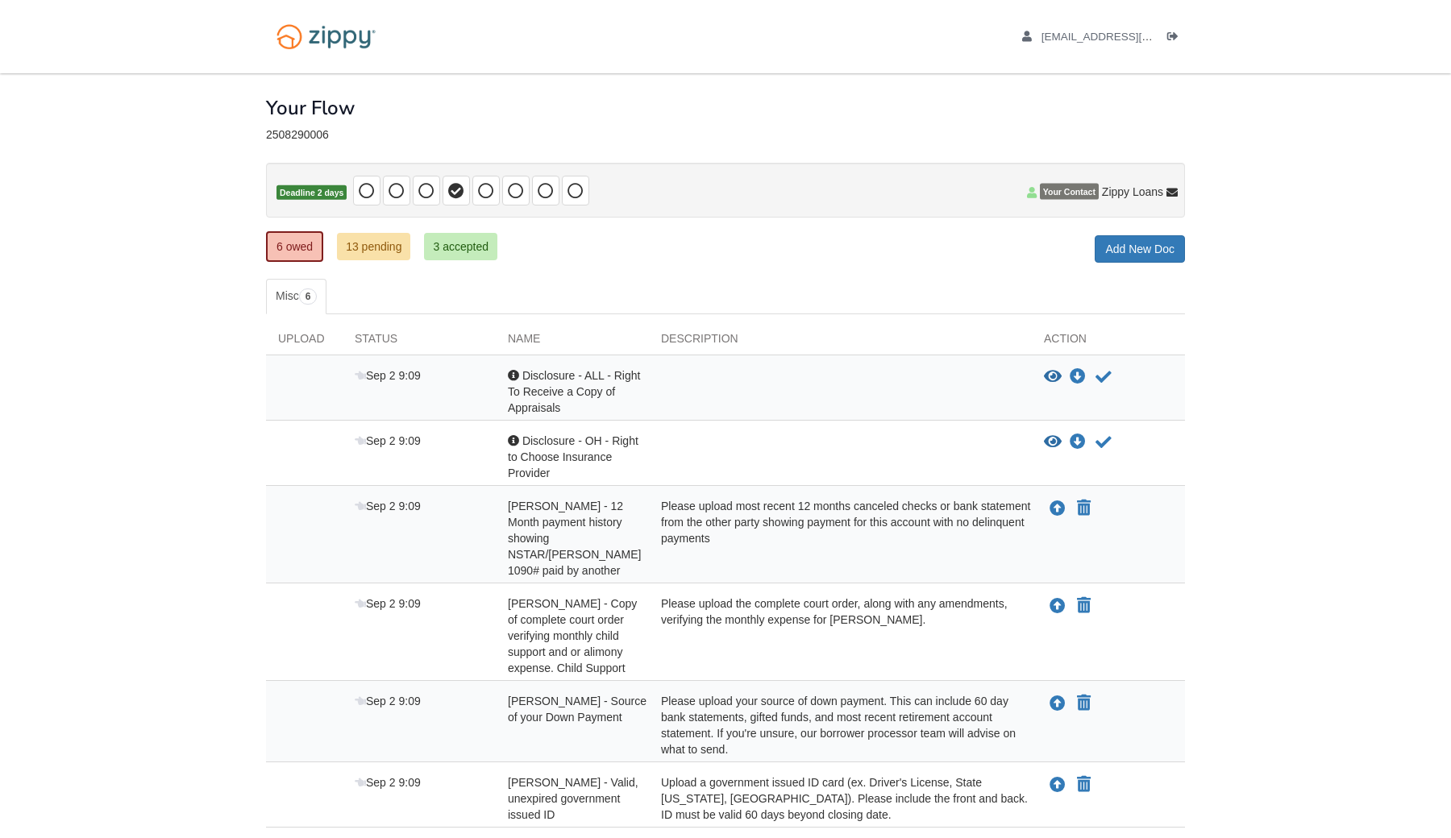
scroll to position [102, 0]
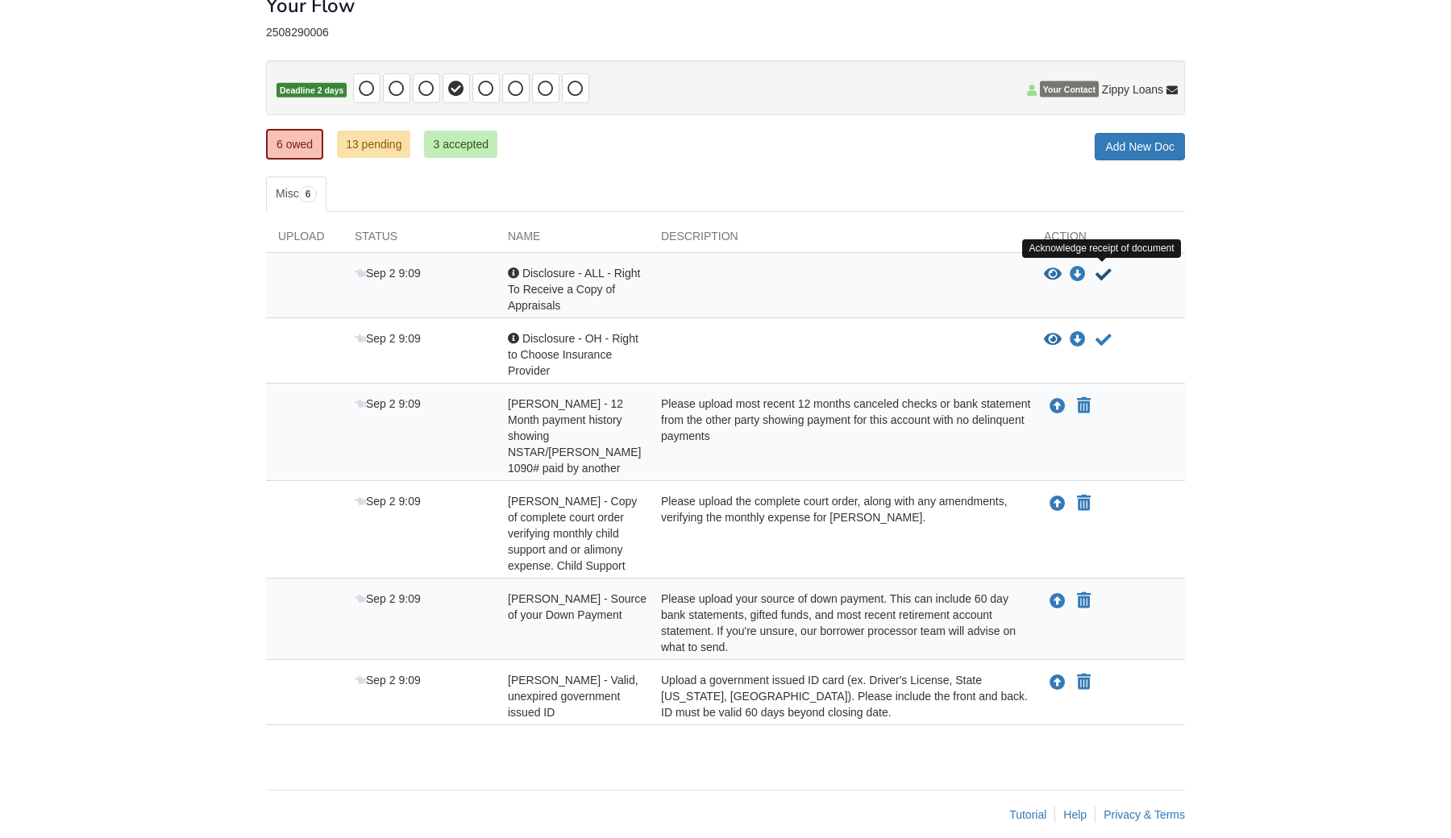
click at [1104, 276] on icon "Acknowledge receipt of document" at bounding box center [1103, 275] width 16 height 16
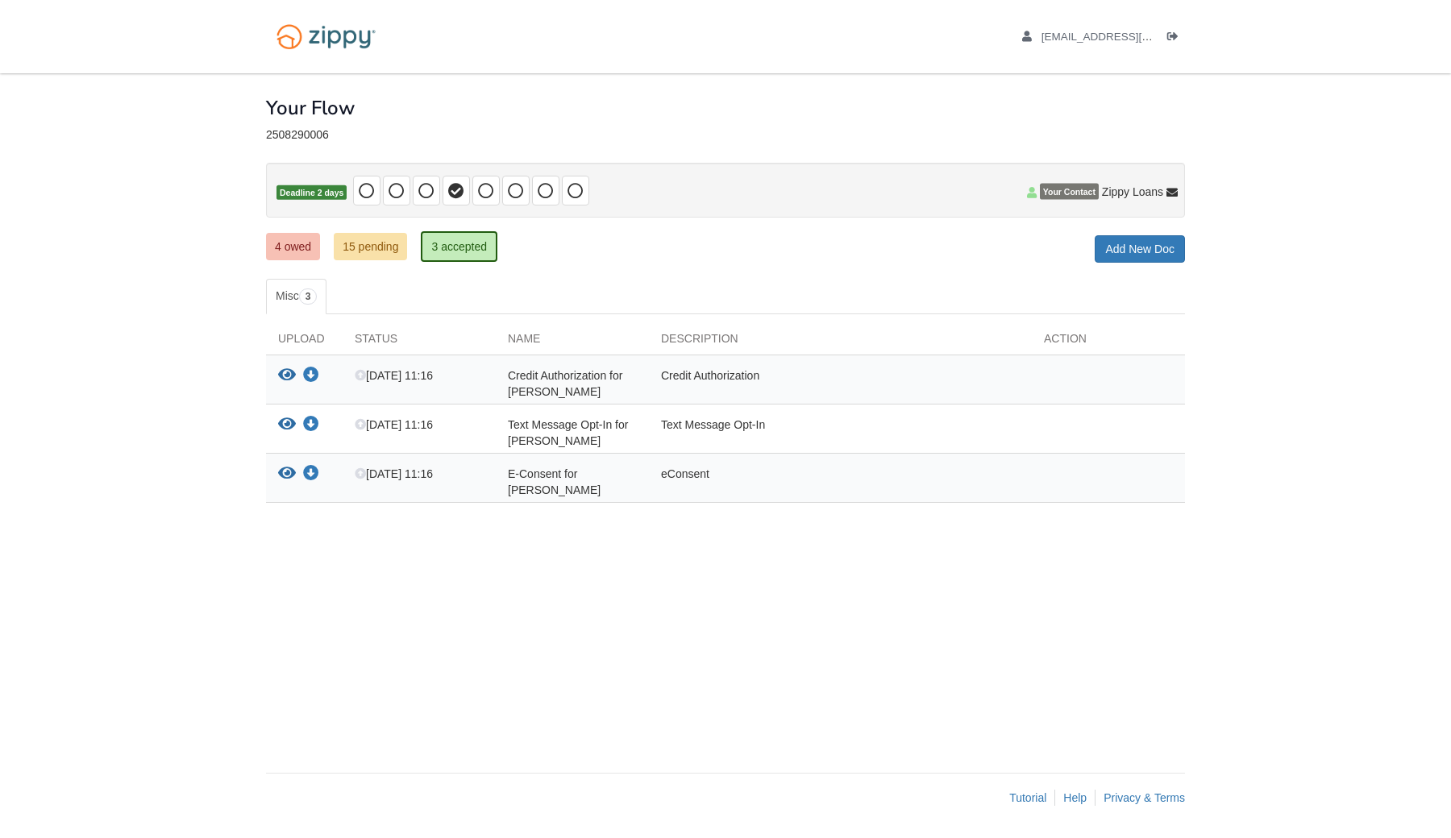
click at [296, 246] on link "4 owed" at bounding box center [293, 246] width 54 height 27
